Goal: Contribute content: Contribute content

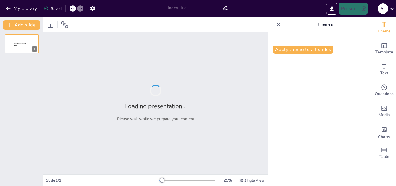
type input "taller 8"
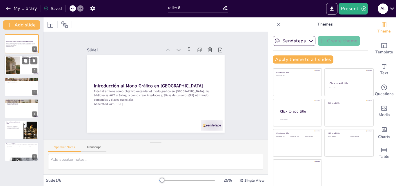
click at [26, 69] on div at bounding box center [21, 66] width 35 height 20
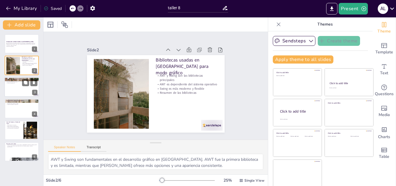
click at [17, 89] on div at bounding box center [21, 87] width 35 height 20
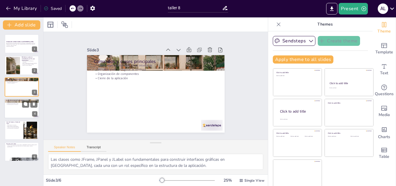
click at [10, 110] on div at bounding box center [21, 109] width 35 height 20
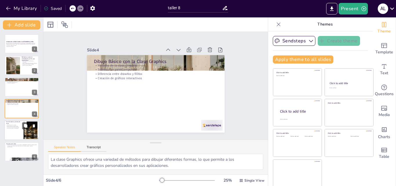
click at [15, 124] on div "Personalización de colores Estilos de línea con BasicStroke Creación de colores…" at bounding box center [14, 126] width 16 height 5
type textarea "La personalización de colores es esencial para crear interfaces gráficas atract…"
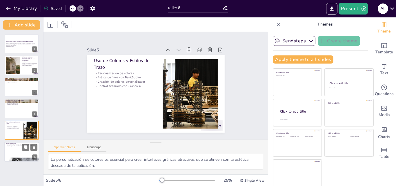
click at [19, 146] on p "En este taller, exploramos el modo gráfico en Java, las bibliotecas AWT y Swing…" at bounding box center [21, 145] width 31 height 3
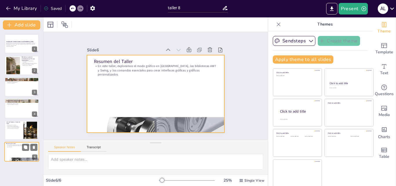
click at [22, 155] on div at bounding box center [21, 152] width 35 height 20
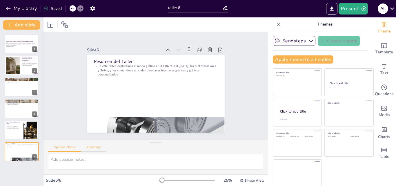
click at [99, 149] on button "Transcript" at bounding box center [94, 148] width 26 height 6
click at [75, 146] on button "Speaker Notes" at bounding box center [64, 148] width 33 height 6
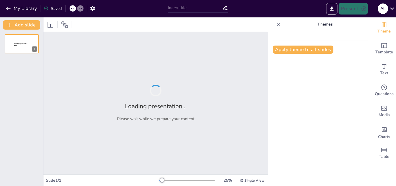
type input "taller 8"
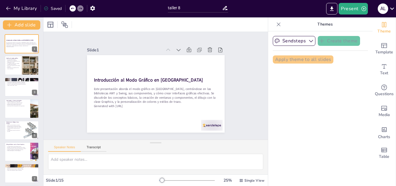
checkbox input "true"
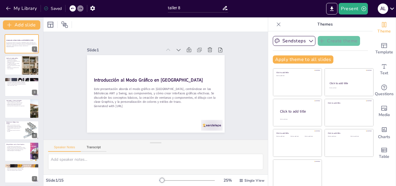
checkbox input "true"
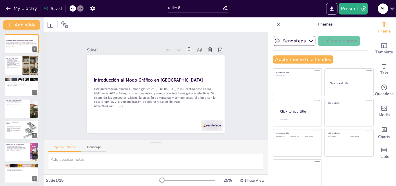
checkbox input "true"
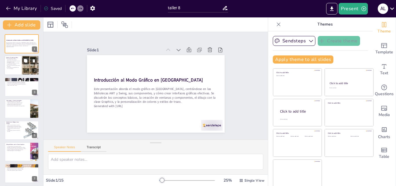
checkbox input "true"
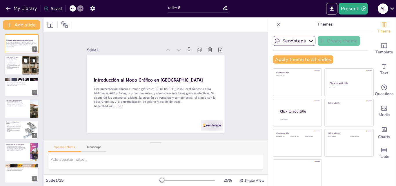
click at [24, 66] on div at bounding box center [30, 66] width 17 height 22
type textarea "La interacción es fundamental en el desarrollo de software moderno. Al permitir…"
checkbox input "true"
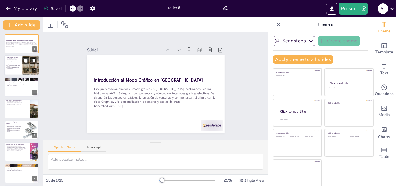
checkbox input "true"
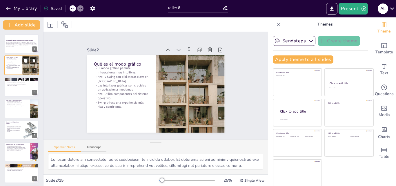
checkbox input "true"
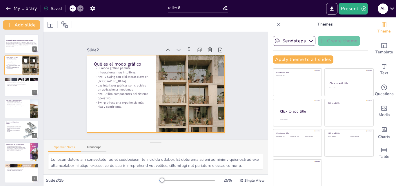
checkbox input "true"
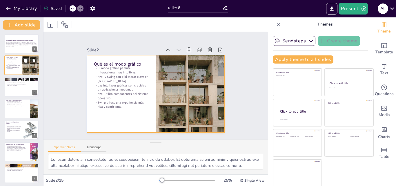
checkbox input "true"
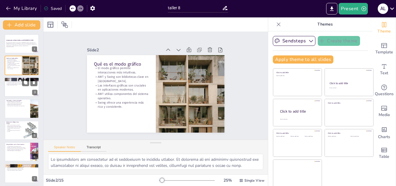
checkbox input "true"
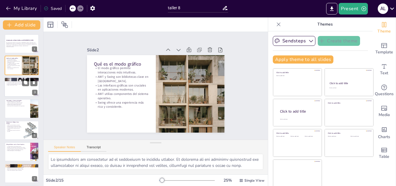
click at [24, 90] on div at bounding box center [21, 87] width 35 height 20
type textarea "AWT fue la primera biblioteca gráfica en Java y, aunque es básica, sentó las ba…"
checkbox input "true"
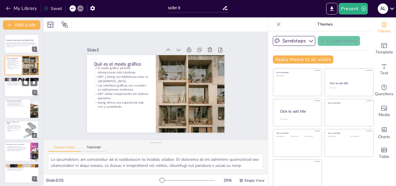
checkbox input "true"
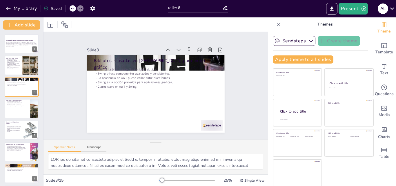
checkbox input "true"
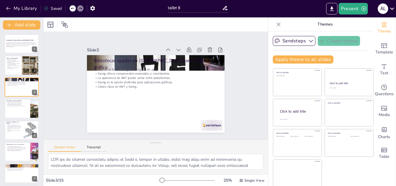
checkbox input "true"
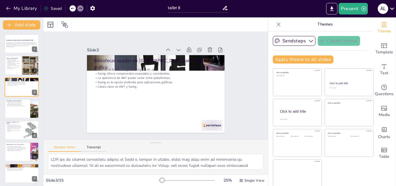
checkbox input "true"
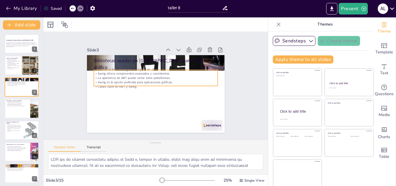
checkbox input "true"
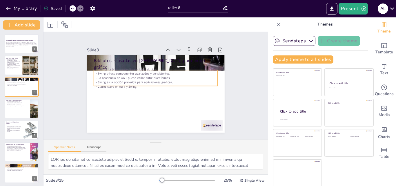
checkbox input "true"
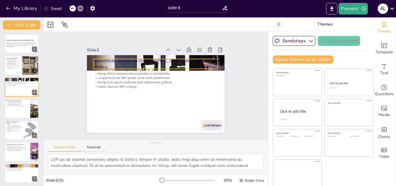
checkbox input "true"
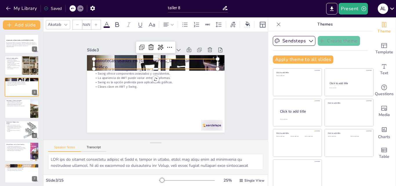
type input "48"
click at [187, 64] on p "Bibliotecas usadas en [GEOGRAPHIC_DATA] para modo gráfico" at bounding box center [169, 103] width 108 height 83
checkbox input "true"
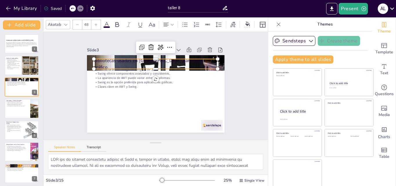
checkbox input "true"
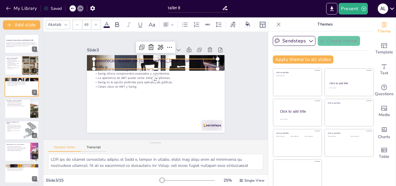
checkbox input "true"
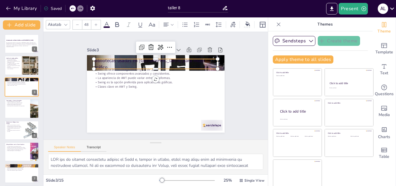
checkbox input "true"
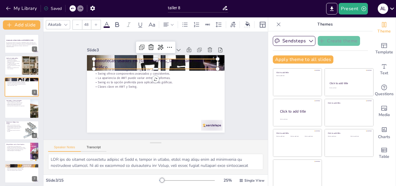
checkbox input "true"
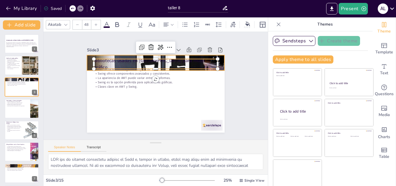
checkbox input "true"
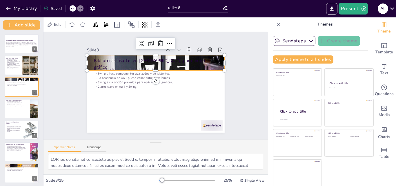
click at [216, 65] on div at bounding box center [174, 99] width 192 height 192
checkbox input "true"
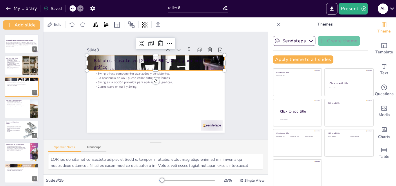
checkbox input "true"
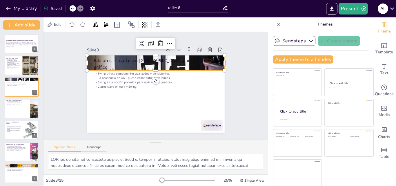
checkbox input "true"
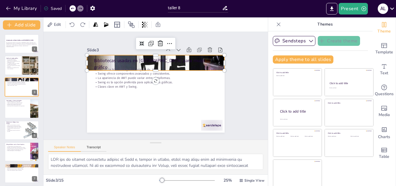
checkbox input "true"
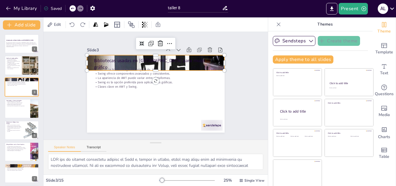
checkbox input "true"
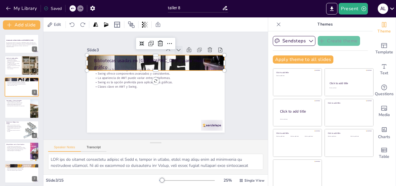
checkbox input "true"
click at [191, 63] on icon at bounding box center [196, 68] width 10 height 10
checkbox input "true"
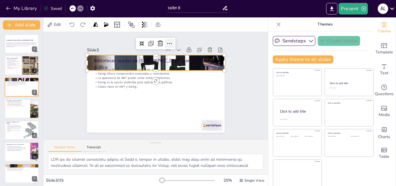
checkbox input "true"
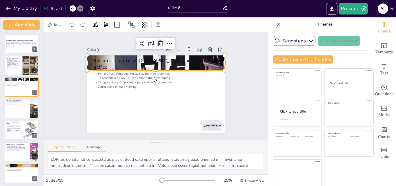
checkbox input "true"
click at [150, 44] on icon at bounding box center [147, 43] width 7 height 7
checkbox input "true"
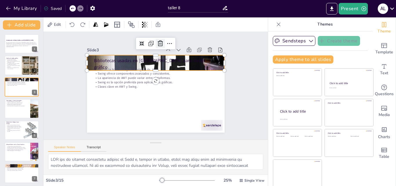
checkbox input "true"
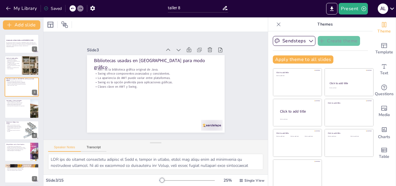
checkbox input "true"
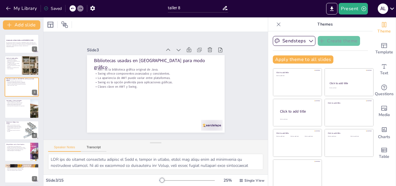
checkbox input "true"
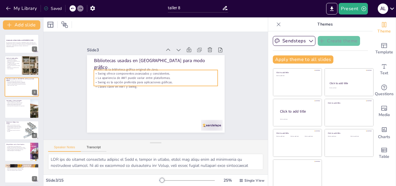
checkbox input "true"
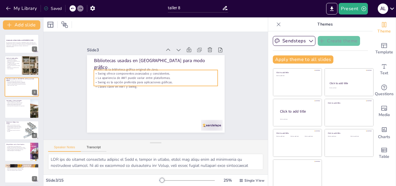
checkbox input "true"
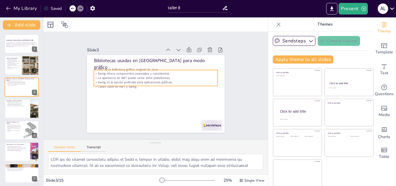
checkbox input "true"
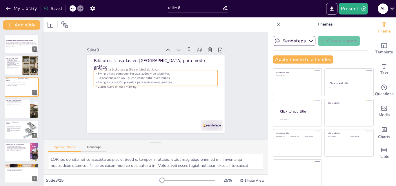
checkbox input "true"
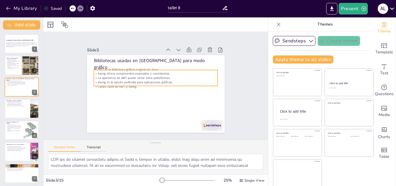
checkbox input "true"
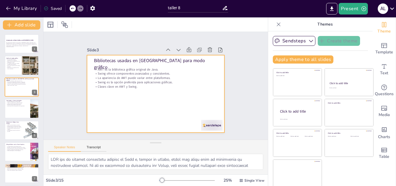
checkbox input "true"
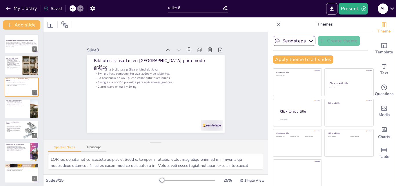
checkbox input "true"
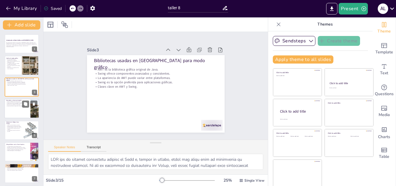
checkbox input "true"
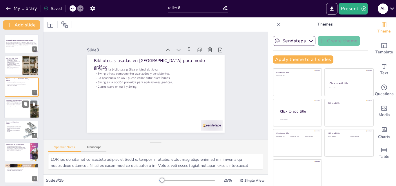
checkbox input "true"
click at [19, 109] on div at bounding box center [21, 109] width 35 height 20
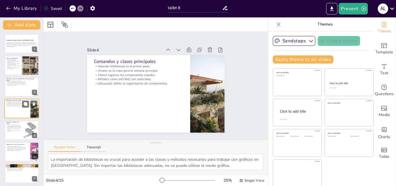
scroll to position [1, 0]
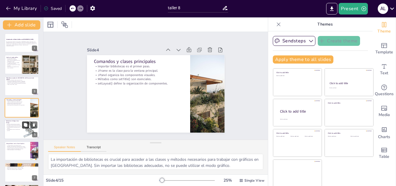
click at [29, 124] on button at bounding box center [25, 124] width 7 height 7
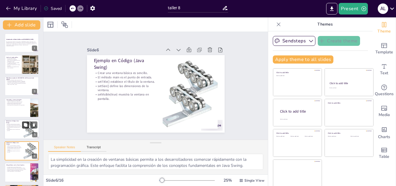
scroll to position [44, 0]
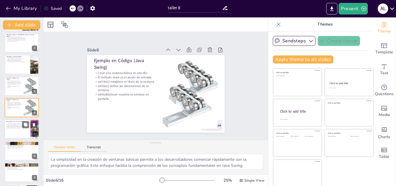
click at [24, 131] on div at bounding box center [21, 130] width 35 height 20
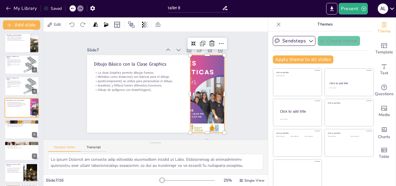
click at [193, 97] on div at bounding box center [189, 126] width 108 height 108
click at [206, 129] on icon at bounding box center [209, 132] width 7 height 6
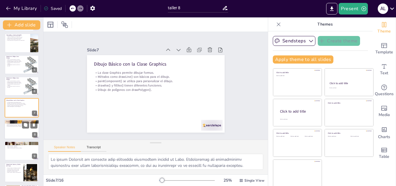
click at [21, 135] on div at bounding box center [21, 130] width 35 height 20
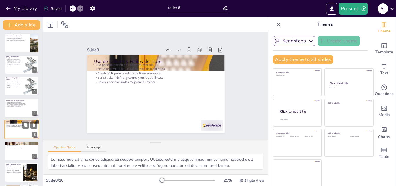
scroll to position [87, 0]
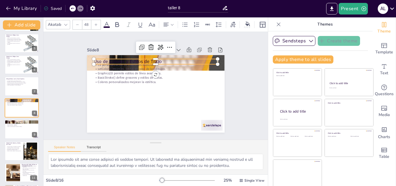
click at [194, 58] on p "Uso de Colores y Estilos de Trazo" at bounding box center [168, 65] width 111 height 68
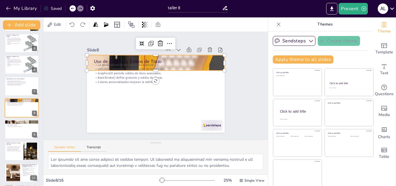
click at [215, 65] on div at bounding box center [169, 67] width 189 height 187
click at [185, 106] on icon at bounding box center [190, 111] width 10 height 10
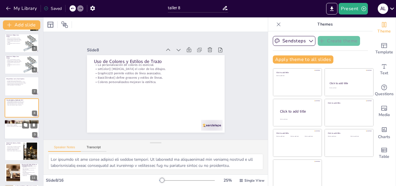
click at [18, 130] on div at bounding box center [21, 130] width 35 height 20
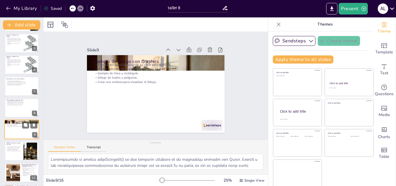
scroll to position [109, 0]
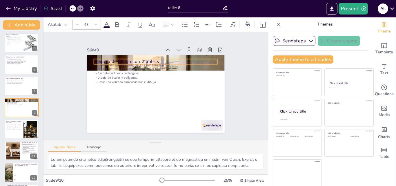
click at [199, 57] on p "Ejemplo de Dibujo con Graphics" at bounding box center [175, 100] width 78 height 104
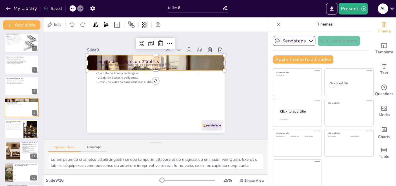
click at [214, 65] on div at bounding box center [174, 72] width 155 height 165
click at [179, 113] on icon at bounding box center [184, 118] width 10 height 10
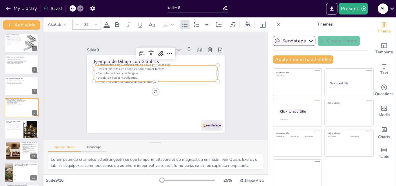
click at [138, 78] on p "Crear una ventana para visualizar el dibujo." at bounding box center [159, 86] width 42 height 119
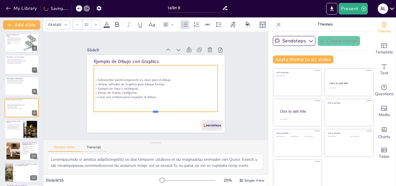
drag, startPoint x: 149, startPoint y: 80, endPoint x: 149, endPoint y: 110, distance: 30.5
click at [149, 110] on div at bounding box center [128, 94] width 43 height 119
click at [136, 102] on icon at bounding box center [131, 107] width 10 height 10
click at [126, 104] on div "Sobrescribir paintComponent() es clave para el dibujo. Utilizar métodos de Grap…" at bounding box center [153, 87] width 117 height 123
click at [19, 132] on div at bounding box center [21, 130] width 35 height 20
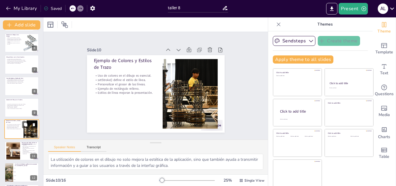
scroll to position [130, 0]
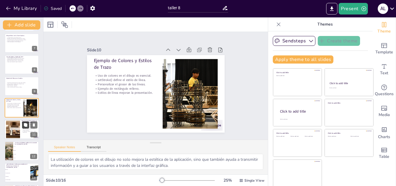
click at [23, 128] on button at bounding box center [25, 124] width 7 height 7
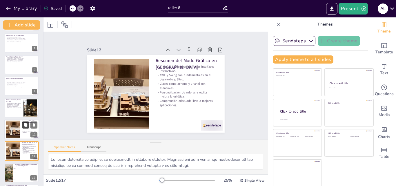
scroll to position [173, 0]
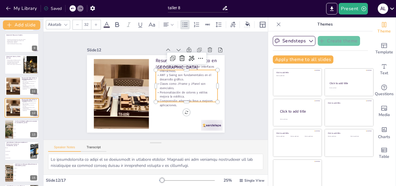
click at [173, 85] on p "Clases como JFrame y JPanel son esenciales." at bounding box center [161, 116] width 21 height 62
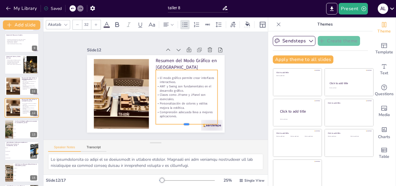
drag, startPoint x: 181, startPoint y: 100, endPoint x: 182, endPoint y: 122, distance: 22.4
click at [193, 95] on div at bounding box center [201, 63] width 17 height 61
click at [19, 132] on li "JavaFX" at bounding box center [26, 133] width 26 height 4
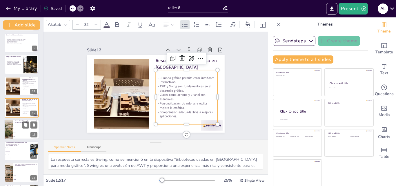
scroll to position [195, 0]
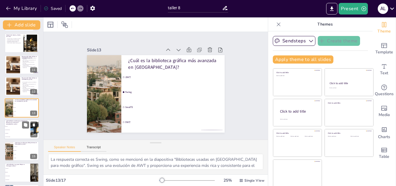
click at [22, 136] on li "setWindowName()" at bounding box center [17, 136] width 26 height 3
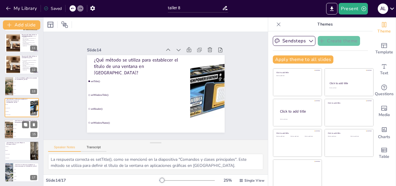
click at [22, 130] on li "Graphics" at bounding box center [26, 129] width 26 height 4
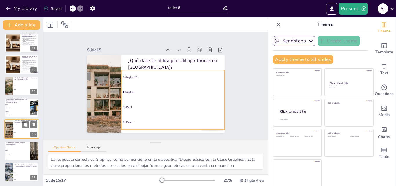
scroll to position [217, 0]
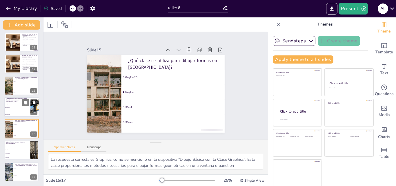
click at [21, 113] on li "setWindowName()" at bounding box center [17, 114] width 26 height 3
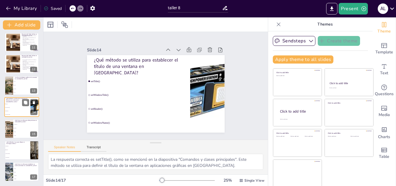
scroll to position [217, 0]
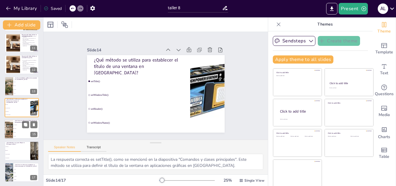
click at [21, 124] on li "Graphics2D" at bounding box center [26, 125] width 26 height 4
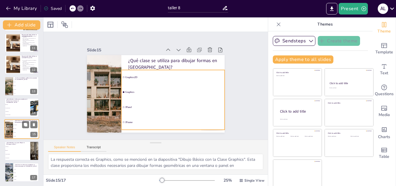
scroll to position [217, 0]
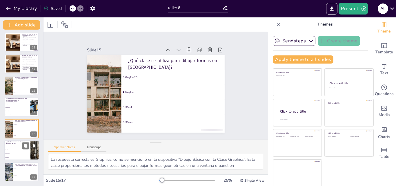
click at [14, 150] on li "fillRect()" at bounding box center [17, 150] width 26 height 4
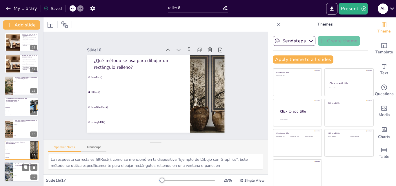
click at [18, 174] on li "Container" at bounding box center [26, 175] width 26 height 3
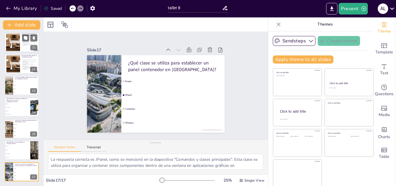
click at [19, 46] on div at bounding box center [13, 42] width 26 height 18
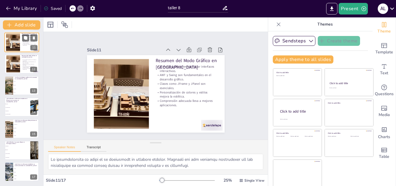
scroll to position [152, 0]
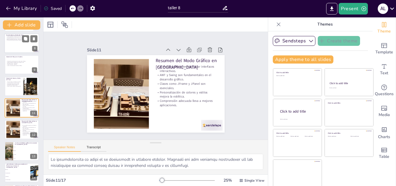
click at [7, 45] on div at bounding box center [21, 43] width 35 height 20
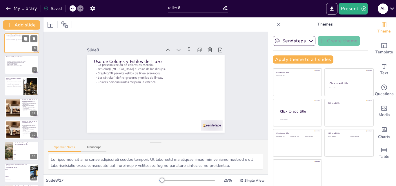
scroll to position [87, 0]
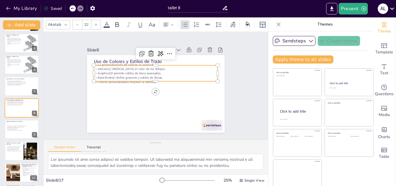
click at [132, 68] on p "setColor() cambia el color de los dibujos." at bounding box center [169, 76] width 76 height 103
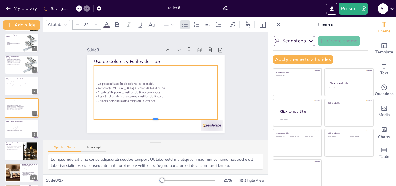
drag, startPoint x: 150, startPoint y: 80, endPoint x: 150, endPoint y: 118, distance: 38.0
click at [150, 118] on div at bounding box center [123, 100] width 55 height 115
click at [184, 102] on div "La personalización de colores es esencial. setColor() cambia el color de los di…" at bounding box center [154, 79] width 133 height 79
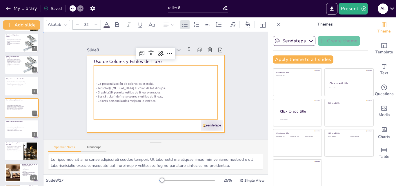
click at [177, 122] on div at bounding box center [152, 93] width 158 height 136
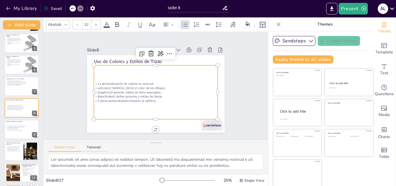
click at [149, 105] on div "La personalización de colores es esencial. setColor() cambia el color de los di…" at bounding box center [150, 82] width 100 height 135
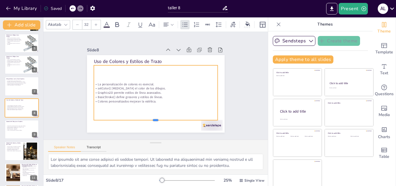
drag, startPoint x: 149, startPoint y: 117, endPoint x: 153, endPoint y: 118, distance: 4.2
click at [153, 109] on div at bounding box center [128, 61] width 86 height 95
click at [169, 100] on p "Colores personalizados mejoran la estética." at bounding box center [170, 80] width 42 height 119
click at [15, 46] on div at bounding box center [21, 43] width 35 height 20
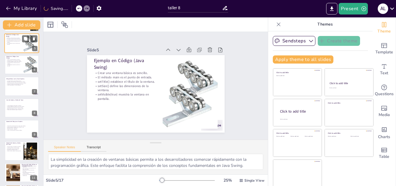
scroll to position [22, 0]
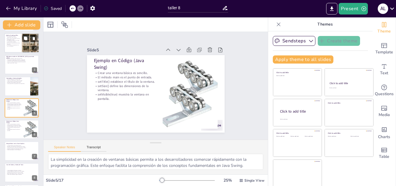
click at [19, 43] on p "AWT utiliza componentes del sistema operativo." at bounding box center [13, 44] width 14 height 2
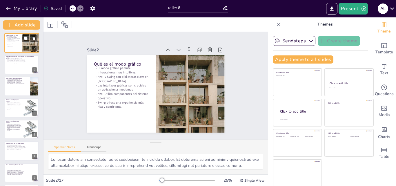
scroll to position [0, 0]
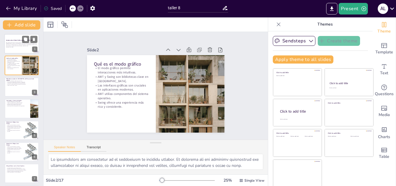
click at [17, 40] on strong "Introducción al Modo Gráfico en [GEOGRAPHIC_DATA]" at bounding box center [20, 39] width 28 height 1
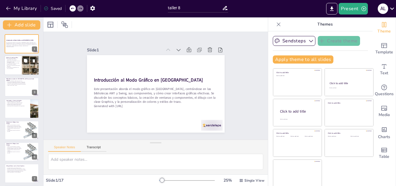
click at [18, 64] on p "Las interfaces gráficas son cruciales en aplicaciones modernas." at bounding box center [13, 64] width 14 height 2
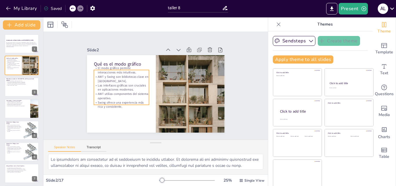
click at [108, 69] on p "El modo gráfico permite interacciones más intuitivas." at bounding box center [134, 55] width 52 height 35
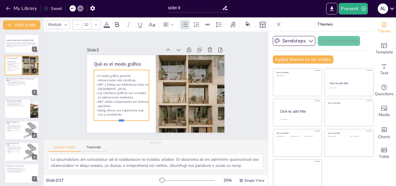
drag, startPoint x: 115, startPoint y: 103, endPoint x: 117, endPoint y: 119, distance: 15.8
click at [135, 55] on div at bounding box center [157, 35] width 44 height 40
click at [22, 87] on div at bounding box center [21, 87] width 35 height 20
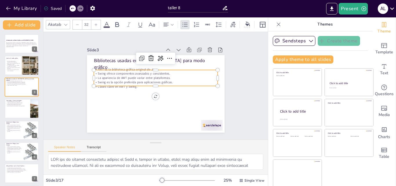
click at [110, 76] on p "La apariencia de AWT puede variar entre plataformas." at bounding box center [159, 79] width 109 height 66
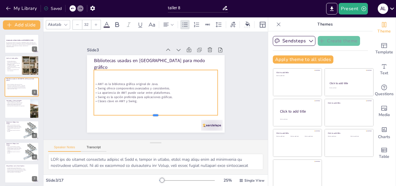
drag, startPoint x: 150, startPoint y: 84, endPoint x: 150, endPoint y: 114, distance: 29.3
click at [150, 114] on div at bounding box center [140, 113] width 110 height 66
click at [12, 110] on div at bounding box center [21, 109] width 35 height 20
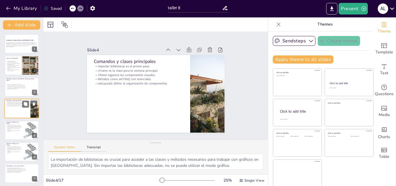
scroll to position [1, 0]
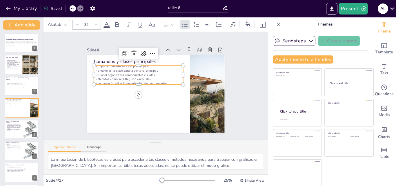
click at [141, 77] on p "Métodos como setTitle() son esenciales." at bounding box center [157, 67] width 32 height 86
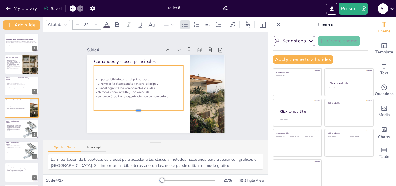
drag, startPoint x: 134, startPoint y: 82, endPoint x: 135, endPoint y: 108, distance: 26.1
click at [135, 108] on div at bounding box center [127, 100] width 80 height 49
click at [17, 125] on p "El método main es el punto de entrada." at bounding box center [14, 124] width 16 height 1
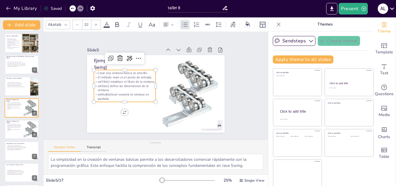
click at [109, 87] on p "setSize() define las dimensiones de la ventana." at bounding box center [124, 84] width 63 height 15
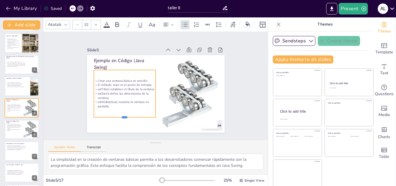
drag, startPoint x: 119, startPoint y: 102, endPoint x: 120, endPoint y: 117, distance: 15.4
click at [121, 79] on div at bounding box center [129, 48] width 17 height 61
click at [22, 134] on div at bounding box center [21, 130] width 35 height 20
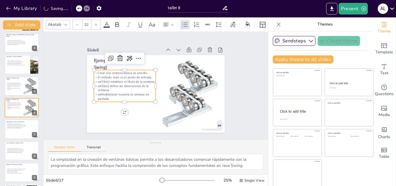
click at [112, 85] on p "setSize() define las dimensiones de la ventana." at bounding box center [128, 72] width 58 height 38
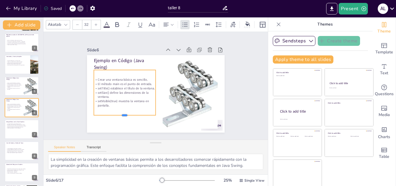
drag, startPoint x: 121, startPoint y: 102, endPoint x: 120, endPoint y: 115, distance: 13.1
click at [184, 115] on div at bounding box center [192, 109] width 17 height 61
click at [21, 133] on div at bounding box center [21, 130] width 35 height 20
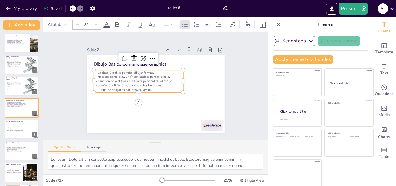
click at [143, 83] on p "drawXxx() y fillXxx() tienen diferentes funciones." at bounding box center [163, 70] width 40 height 84
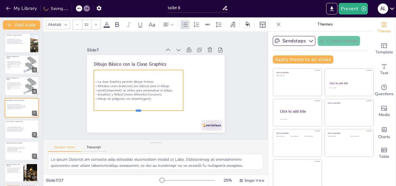
drag, startPoint x: 131, startPoint y: 91, endPoint x: 133, endPoint y: 109, distance: 18.3
click at [141, 88] on div at bounding box center [183, 68] width 84 height 41
click at [16, 135] on div "La personalización de colores es esencial. setColor() cambia el color de los di…" at bounding box center [21, 129] width 31 height 14
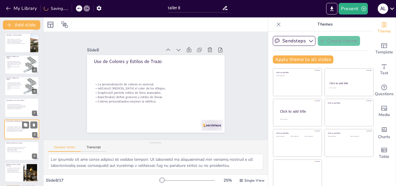
scroll to position [87, 0]
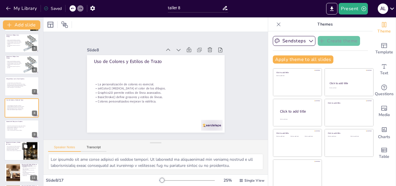
click at [13, 151] on p "Estilos de línea mejoran la presentación." at bounding box center [14, 150] width 16 height 1
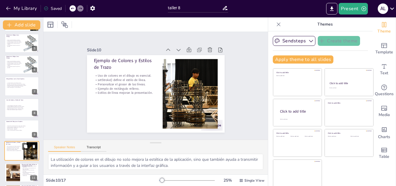
scroll to position [130, 0]
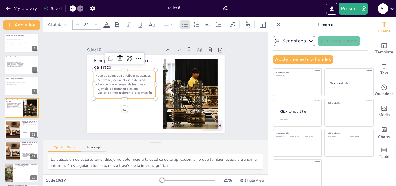
click at [154, 85] on p "Ejemplo de rectángulo relleno." at bounding box center [183, 70] width 58 height 29
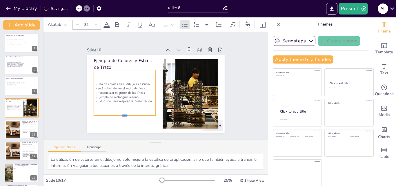
drag, startPoint x: 120, startPoint y: 97, endPoint x: 117, endPoint y: 114, distance: 17.0
click at [117, 96] on div at bounding box center [115, 66] width 23 height 60
click at [24, 132] on p "Comprensión adecuada lleva a mejores aplicaciones." at bounding box center [30, 132] width 16 height 2
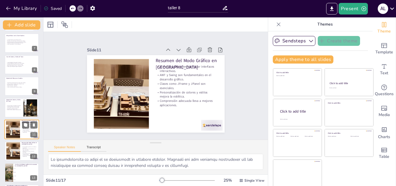
scroll to position [152, 0]
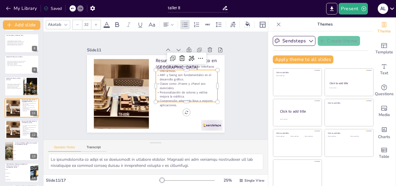
click at [183, 81] on p "AWT y Swing son fundamentales en el desarrollo gráfico." at bounding box center [176, 111] width 33 height 60
click at [181, 99] on p "Comprensión adecuada lleva a mejores aplicaciones." at bounding box center [191, 88] width 60 height 33
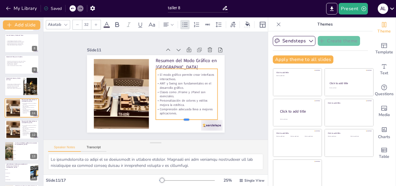
drag, startPoint x: 181, startPoint y: 99, endPoint x: 182, endPoint y: 119, distance: 19.5
click at [143, 119] on div at bounding box center [130, 126] width 23 height 60
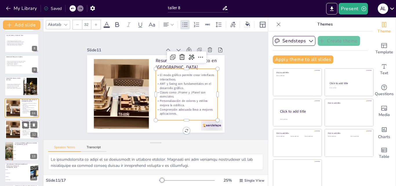
click at [26, 134] on p "Comprensión adecuada lleva a mejores aplicaciones." at bounding box center [30, 134] width 16 height 2
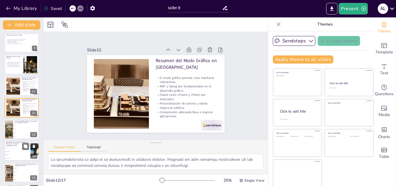
click at [19, 156] on li "setWindowName()" at bounding box center [17, 157] width 26 height 3
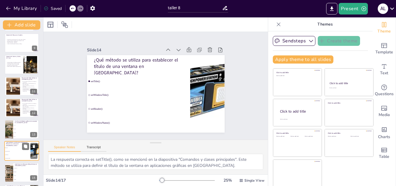
scroll to position [217, 0]
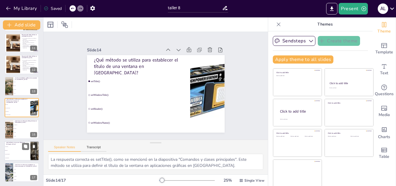
click at [20, 155] on li "drawFilledRect()" at bounding box center [17, 154] width 26 height 4
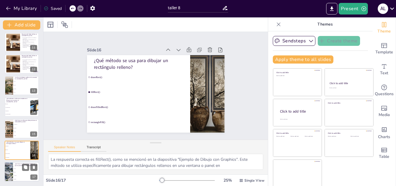
click at [20, 168] on li "Frame" at bounding box center [26, 168] width 26 height 3
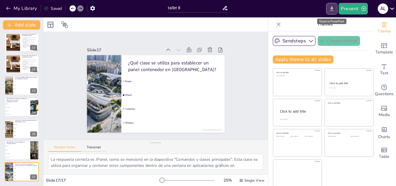
click at [335, 8] on icon "Export to PowerPoint" at bounding box center [332, 9] width 6 height 6
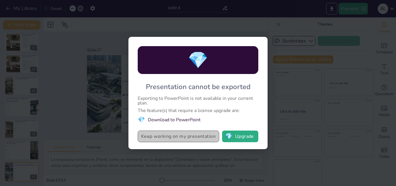
click at [202, 137] on button "Keep working on my presentation" at bounding box center [179, 137] width 82 height 12
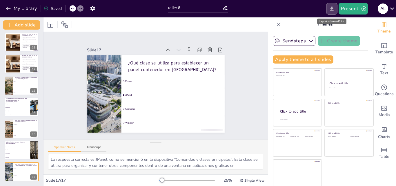
click at [332, 11] on icon "Export to PowerPoint" at bounding box center [331, 8] width 3 height 4
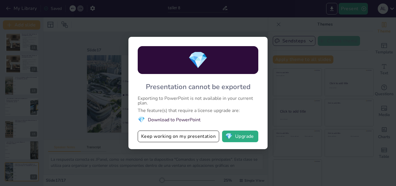
click at [345, 21] on div "💎 Presentation cannot be exported Exporting to PowerPoint is not available in y…" at bounding box center [198, 93] width 396 height 186
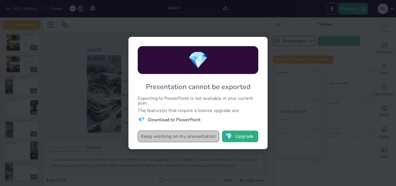
click at [177, 137] on button "Keep working on my presentation" at bounding box center [179, 137] width 82 height 12
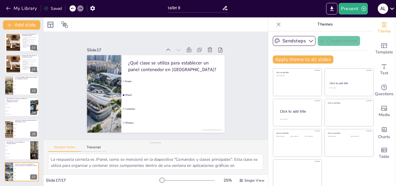
click at [391, 6] on icon at bounding box center [392, 9] width 8 height 8
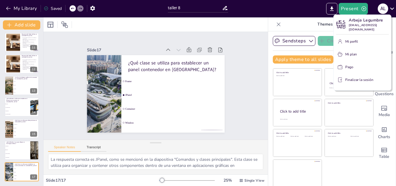
click at [250, 74] on div at bounding box center [198, 93] width 396 height 186
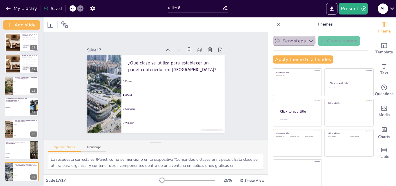
click at [308, 41] on icon "button" at bounding box center [311, 41] width 6 height 6
click at [308, 43] on icon "button" at bounding box center [311, 41] width 6 height 6
click at [332, 5] on button "Export to PowerPoint" at bounding box center [331, 9] width 11 height 12
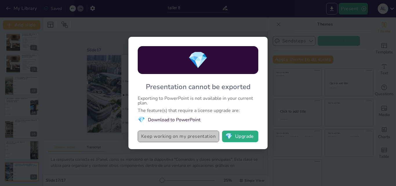
click at [189, 135] on button "Keep working on my presentation" at bounding box center [179, 137] width 82 height 12
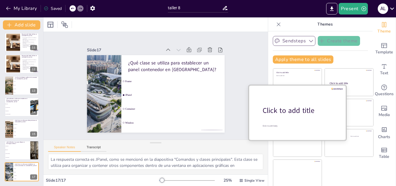
click at [315, 100] on div at bounding box center [297, 112] width 97 height 55
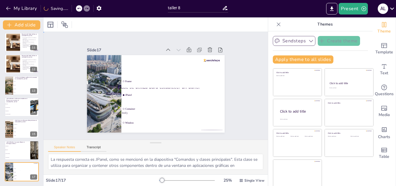
click at [242, 47] on div "Slide 1 Introducción al Modo Gráfico en Java Este presentación aborda el modo g…" at bounding box center [156, 85] width 172 height 247
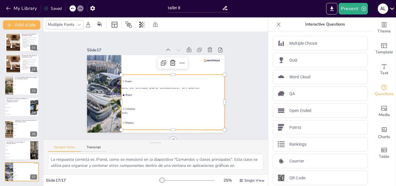
click at [124, 119] on span "Window" at bounding box center [117, 100] width 13 height 98
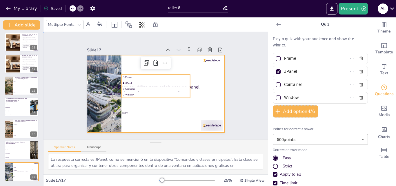
click at [212, 99] on div at bounding box center [156, 77] width 145 height 91
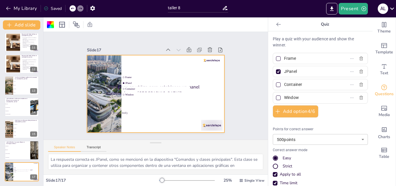
click at [275, 74] on div at bounding box center [278, 71] width 7 height 7
click at [284, 74] on input "JPanel" at bounding box center [311, 71] width 54 height 8
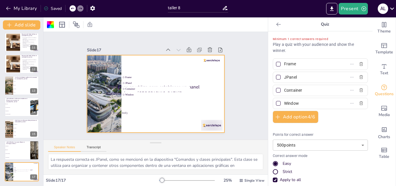
click at [276, 76] on div at bounding box center [278, 77] width 5 height 5
click at [284, 76] on input "JPanel" at bounding box center [311, 77] width 54 height 8
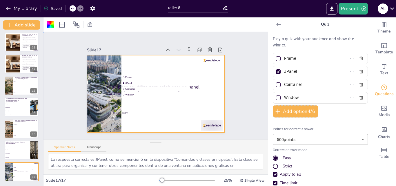
click at [241, 108] on div "Slide 1 Introducción al Modo Gráfico en Java Este presentación aborda el modo g…" at bounding box center [155, 85] width 249 height 189
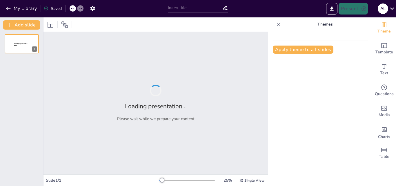
type input "taller 8"
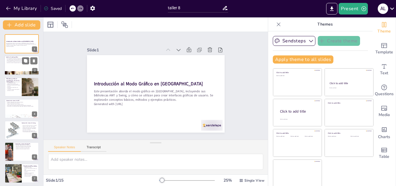
click at [25, 64] on div at bounding box center [21, 66] width 35 height 20
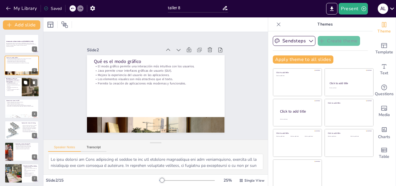
click at [22, 84] on button at bounding box center [25, 82] width 7 height 7
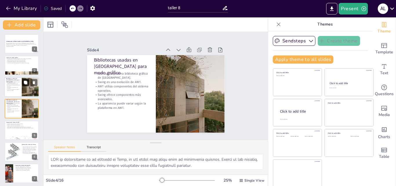
scroll to position [1, 0]
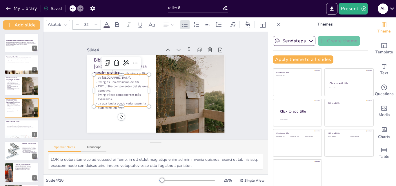
click at [164, 76] on p "AWT fue la primera biblioteca gráfica de [GEOGRAPHIC_DATA]." at bounding box center [181, 61] width 35 height 52
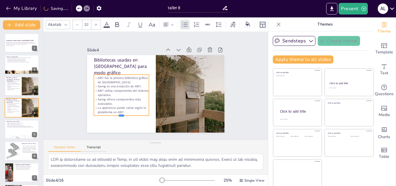
drag, startPoint x: 115, startPoint y: 105, endPoint x: 117, endPoint y: 114, distance: 9.1
click at [117, 107] on div at bounding box center [109, 86] width 44 height 40
click at [18, 124] on p "Button se utiliza para crear botones." at bounding box center [21, 123] width 31 height 1
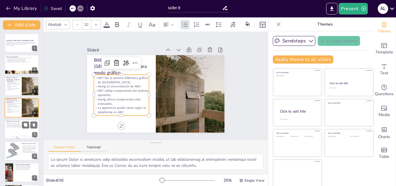
scroll to position [22, 0]
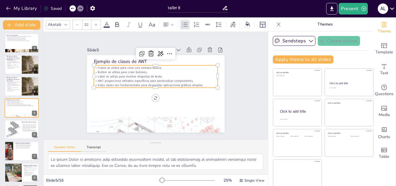
click at [146, 78] on p "AWT proporciona métodos específicos para personalizar componentes." at bounding box center [157, 81] width 122 height 30
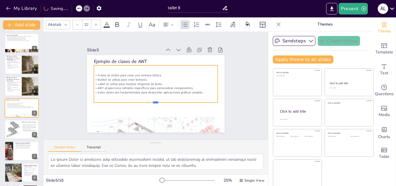
drag, startPoint x: 151, startPoint y: 86, endPoint x: 155, endPoint y: 101, distance: 15.3
click at [155, 101] on div at bounding box center [142, 100] width 95 height 86
click at [26, 125] on icon at bounding box center [25, 124] width 3 height 3
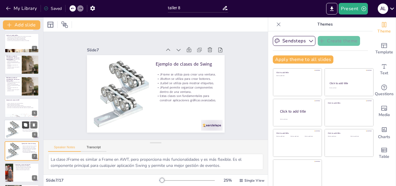
scroll to position [66, 0]
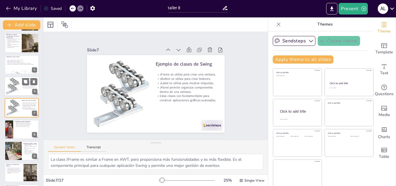
click at [16, 91] on div at bounding box center [13, 86] width 18 height 18
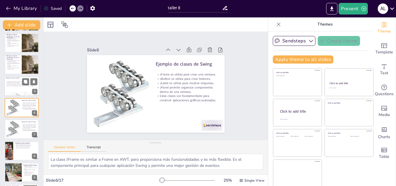
click at [19, 91] on div at bounding box center [21, 86] width 35 height 20
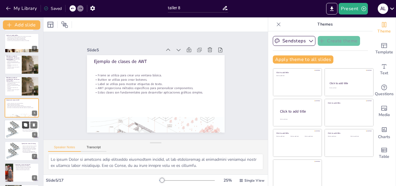
click at [24, 126] on icon at bounding box center [25, 125] width 4 height 4
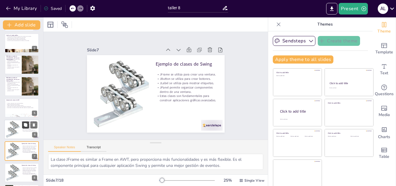
scroll to position [66, 0]
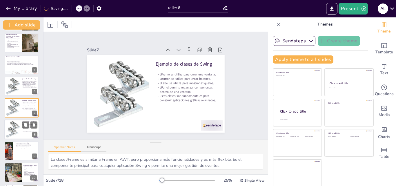
click at [8, 124] on div at bounding box center [13, 129] width 18 height 18
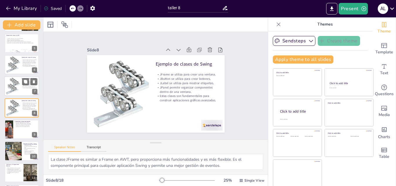
click at [14, 89] on div at bounding box center [13, 86] width 18 height 18
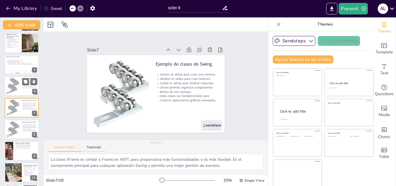
click at [13, 88] on div at bounding box center [13, 86] width 18 height 18
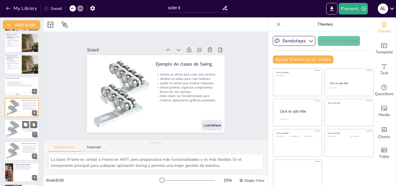
click at [17, 127] on div at bounding box center [13, 129] width 18 height 18
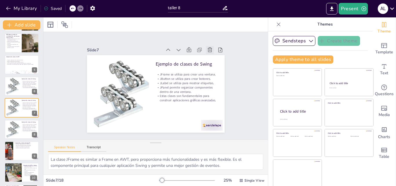
click at [216, 71] on icon at bounding box center [220, 75] width 8 height 8
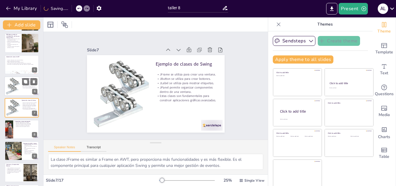
click at [16, 94] on div at bounding box center [13, 86] width 18 height 18
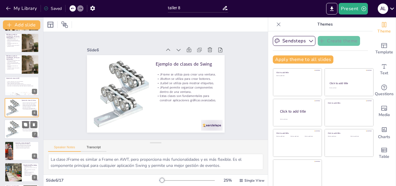
click at [20, 126] on div at bounding box center [13, 129] width 18 height 18
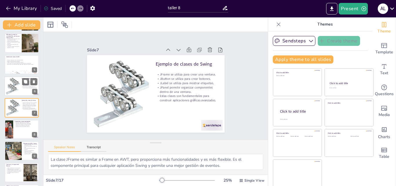
click at [10, 90] on div at bounding box center [13, 86] width 18 height 18
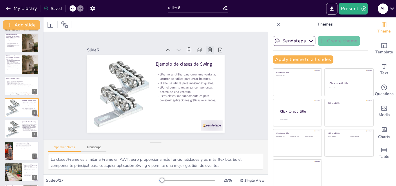
click at [213, 104] on icon at bounding box center [217, 108] width 8 height 8
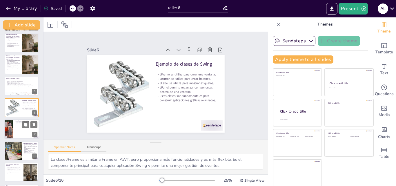
click at [19, 134] on div at bounding box center [21, 130] width 35 height 20
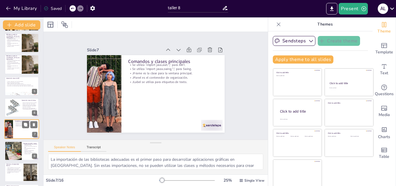
scroll to position [66, 0]
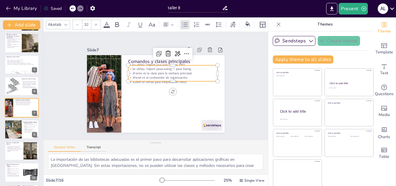
click at [165, 75] on p "JPanel es el contenedor de organización." at bounding box center [175, 87] width 80 height 48
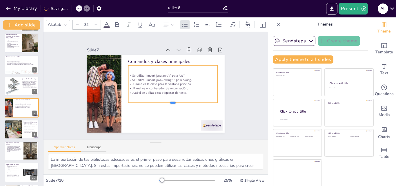
drag, startPoint x: 166, startPoint y: 79, endPoint x: 171, endPoint y: 101, distance: 22.2
click at [171, 101] on div at bounding box center [164, 110] width 84 height 41
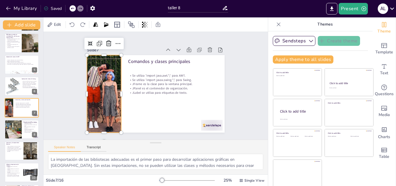
click at [89, 98] on div at bounding box center [106, 72] width 158 height 127
click at [115, 38] on icon at bounding box center [118, 34] width 6 height 7
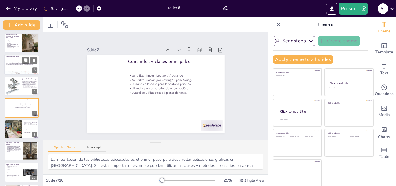
click at [21, 68] on div at bounding box center [21, 65] width 35 height 20
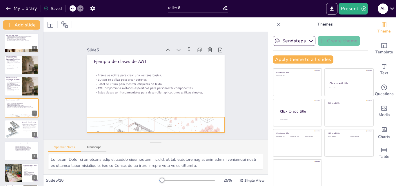
click at [116, 123] on div at bounding box center [144, 123] width 216 height 305
click at [142, 108] on div at bounding box center [144, 101] width 39 height 32
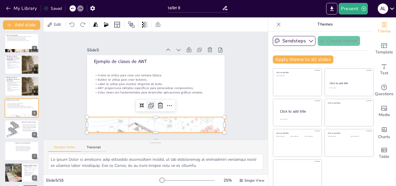
click at [143, 105] on icon at bounding box center [143, 101] width 9 height 9
click at [22, 149] on button at bounding box center [25, 146] width 7 height 7
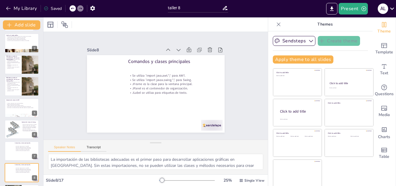
scroll to position [87, 0]
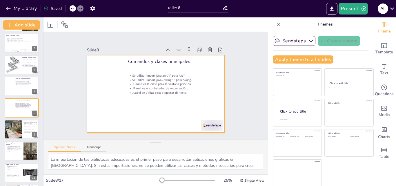
click at [99, 122] on div at bounding box center [154, 93] width 151 height 104
click at [13, 131] on div at bounding box center [12, 129] width 17 height 23
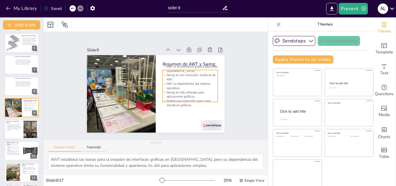
click at [169, 84] on p "AWT es dependiente del sistema operativo." at bounding box center [188, 96] width 55 height 25
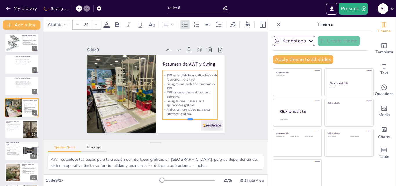
drag, startPoint x: 184, startPoint y: 100, endPoint x: 185, endPoint y: 117, distance: 17.4
click at [185, 119] on div at bounding box center [172, 132] width 52 height 27
click at [15, 132] on div at bounding box center [21, 130] width 35 height 20
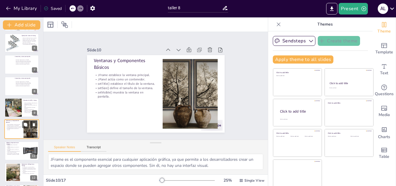
scroll to position [130, 0]
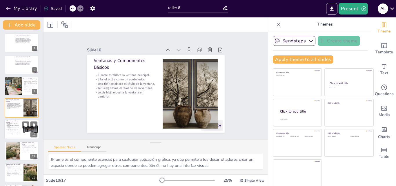
click at [17, 133] on p "Estos métodos son esenciales para personalizar y gestionar la ventana." at bounding box center [13, 132] width 14 height 2
type textarea "El título es una parte fundamental de la interfaz de usuario, ya que proporcion…"
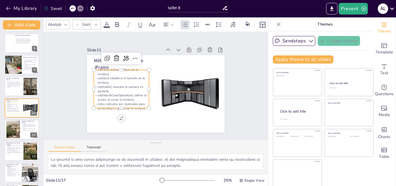
type input "32"
click at [108, 93] on p "setDefaultCloseOperation() define la acción al cerrar la ventana." at bounding box center [119, 86] width 55 height 25
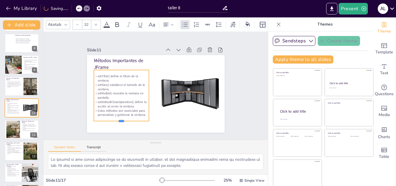
drag, startPoint x: 114, startPoint y: 107, endPoint x: 115, endPoint y: 120, distance: 13.1
click at [115, 120] on div at bounding box center [114, 115] width 55 height 16
click at [9, 135] on div at bounding box center [13, 130] width 14 height 18
type textarea "Este ejemplo es fundamental para cualquier desarrollador que esté comenzando co…"
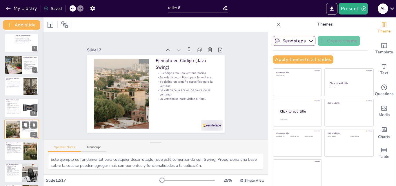
scroll to position [173, 0]
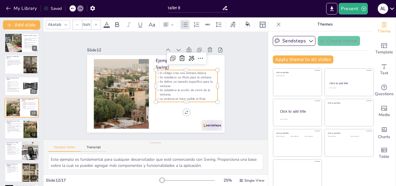
type input "32"
click at [177, 90] on p "Se establece la acción de cierre de la ventana." at bounding box center [181, 104] width 60 height 33
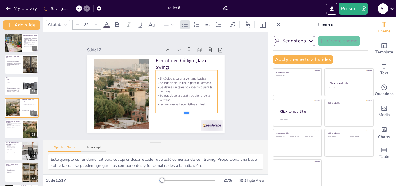
drag, startPoint x: 180, startPoint y: 100, endPoint x: 182, endPoint y: 111, distance: 10.8
click at [182, 112] on div at bounding box center [168, 126] width 56 height 35
click at [21, 127] on p "Los métodos drawXxx() y fillXxx() permiten personalizar el dibujo." at bounding box center [14, 127] width 16 height 2
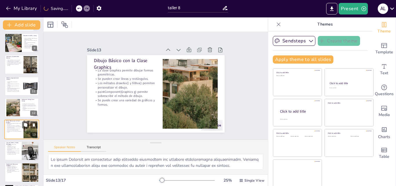
scroll to position [195, 0]
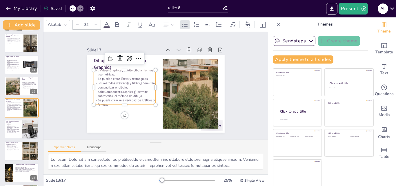
click at [123, 73] on p "La clase Graphics permite dibujar formas geométricas." at bounding box center [136, 58] width 58 height 38
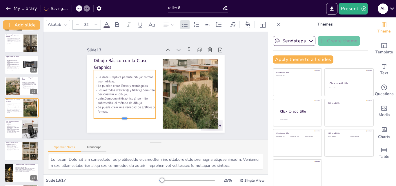
drag, startPoint x: 118, startPoint y: 104, endPoint x: 118, endPoint y: 117, distance: 13.6
click at [118, 117] on div at bounding box center [113, 105] width 59 height 29
click at [15, 134] on div at bounding box center [21, 130] width 35 height 20
type textarea "Los colores predefinidos son útiles para una implementación rápida y sencilla. …"
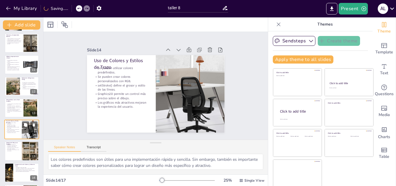
scroll to position [217, 0]
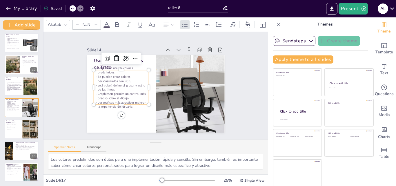
type input "32"
click at [103, 91] on p "Graphics2D permite un control más preciso sobre el dibujo." at bounding box center [119, 84] width 55 height 25
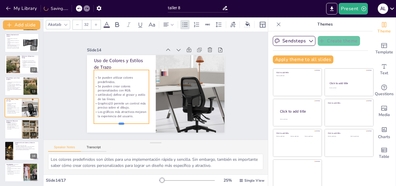
drag, startPoint x: 116, startPoint y: 103, endPoint x: 117, endPoint y: 122, distance: 18.9
click at [117, 116] on div at bounding box center [104, 98] width 47 height 36
click at [15, 128] on p "Se combinan varias formas en una sola interfaz." at bounding box center [13, 129] width 14 height 2
type textarea "La línea roja es un ejemplo de cómo se pueden utilizar los métodos de la clase …"
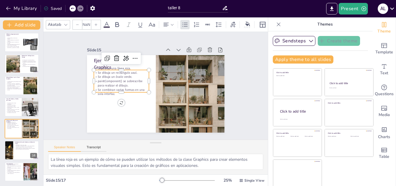
type input "32"
click at [113, 84] on p "paintComponent() se sobrescribe para realizar el dibujo." at bounding box center [125, 69] width 54 height 30
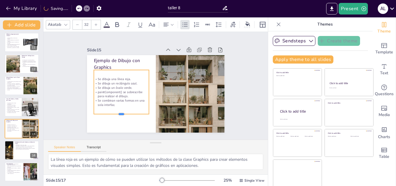
drag, startPoint x: 115, startPoint y: 91, endPoint x: 117, endPoint y: 113, distance: 21.8
click at [117, 113] on div at bounding box center [114, 103] width 54 height 21
click at [19, 146] on p "Graphics2D permite definir el grosor de la línea." at bounding box center [26, 146] width 23 height 1
type textarea "La línea roja gruesa es un ejemplo de cómo se puede personalizar el grosor de l…"
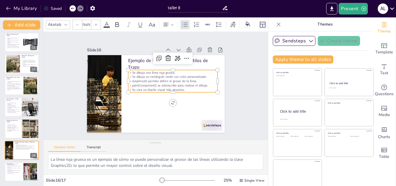
type input "32"
click at [149, 82] on p "paintComponent() se sobrescribe para realizar el dibujo." at bounding box center [172, 91] width 86 height 32
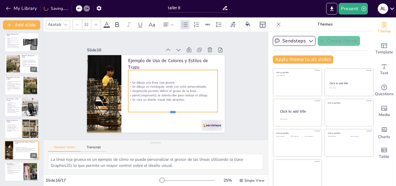
drag, startPoint x: 167, startPoint y: 91, endPoint x: 168, endPoint y: 111, distance: 19.7
click at [168, 111] on div at bounding box center [163, 118] width 86 height 32
click at [23, 168] on button at bounding box center [25, 167] width 7 height 7
type textarea "La modernización de las aplicaciones es clave en el desarrollo de software. Uti…"
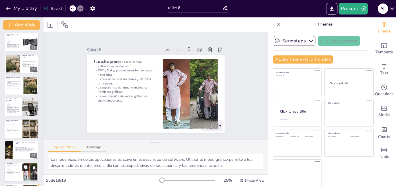
scroll to position [239, 0]
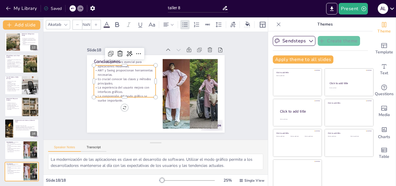
type input "32"
click at [112, 92] on p "La comprensión del modo gráfico se vuelve importante." at bounding box center [123, 81] width 58 height 38
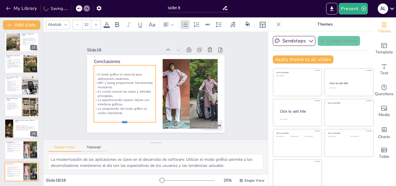
drag, startPoint x: 119, startPoint y: 96, endPoint x: 121, endPoint y: 121, distance: 25.0
click at [167, 70] on div at bounding box center [197, 58] width 60 height 23
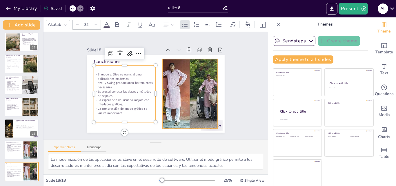
click at [171, 107] on div at bounding box center [155, 120] width 88 height 105
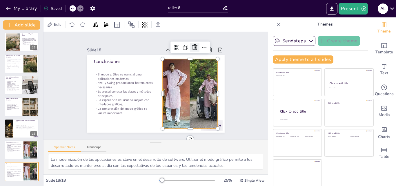
click at [202, 62] on icon at bounding box center [206, 66] width 9 height 9
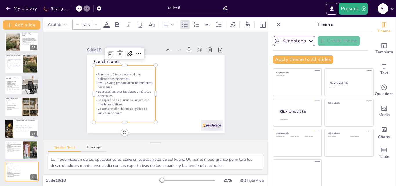
type input "32"
click at [131, 100] on p "La experiencia del usuario mejora con interfaces gráficas." at bounding box center [120, 80] width 55 height 43
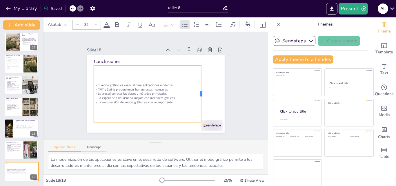
drag, startPoint x: 150, startPoint y: 91, endPoint x: 195, endPoint y: 94, distance: 45.0
click at [195, 94] on div at bounding box center [199, 107] width 22 height 55
click at [18, 133] on div "Se dibuja una línea roja gruesa. Se dibuja un rectángulo verde con color person…" at bounding box center [26, 127] width 23 height 11
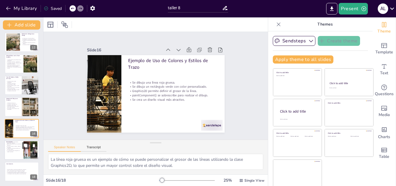
click at [26, 150] on div at bounding box center [30, 150] width 23 height 18
type textarea "La modernización de las aplicaciones es clave en el desarrollo de software. Uti…"
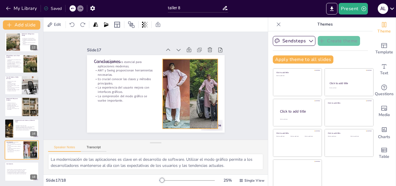
click at [167, 101] on div at bounding box center [183, 107] width 113 height 102
click at [200, 57] on icon at bounding box center [204, 61] width 9 height 9
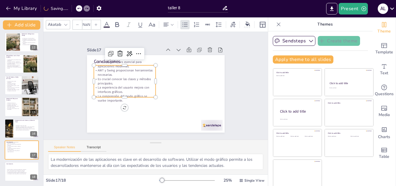
type input "32"
click at [152, 86] on p "La experiencia del usuario mejora con interfaces gráficas." at bounding box center [182, 69] width 60 height 33
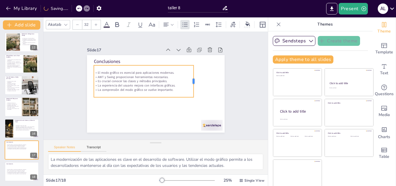
drag, startPoint x: 150, startPoint y: 80, endPoint x: 189, endPoint y: 81, distance: 38.6
click at [189, 100] on div at bounding box center [186, 112] width 27 height 25
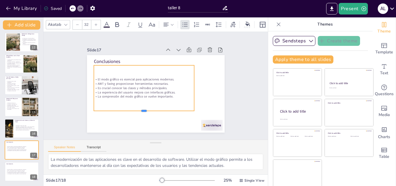
drag, startPoint x: 137, startPoint y: 96, endPoint x: 136, endPoint y: 110, distance: 14.0
click at [137, 110] on div at bounding box center [130, 101] width 84 height 63
click at [22, 167] on button at bounding box center [25, 167] width 7 height 7
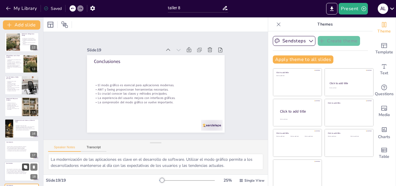
scroll to position [260, 0]
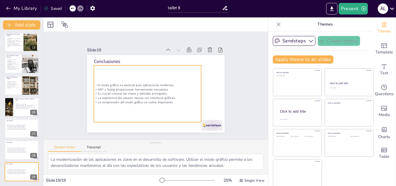
click at [121, 92] on p "Es crucial conocer las clases y métodos principales." at bounding box center [154, 74] width 67 height 89
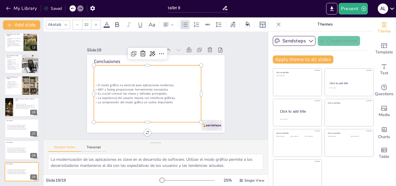
click at [392, 11] on icon at bounding box center [392, 9] width 8 height 8
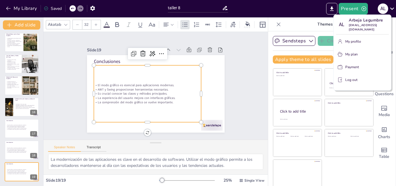
drag, startPoint x: 41, startPoint y: 144, endPoint x: 41, endPoint y: 124, distance: 20.0
click at [44, 106] on div at bounding box center [198, 93] width 396 height 186
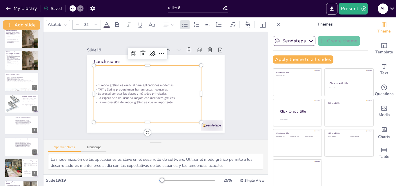
scroll to position [47, 0]
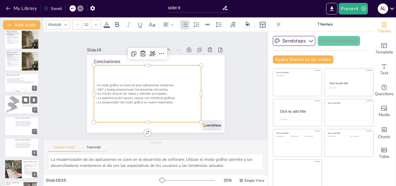
click at [15, 103] on div at bounding box center [13, 105] width 18 height 18
type textarea "La clase JFrame es similar a Frame en AWT, pero proporciona más funcionalidades…"
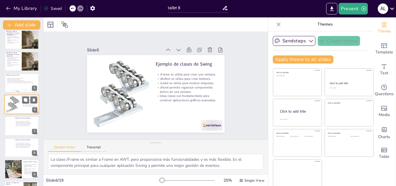
scroll to position [44, 0]
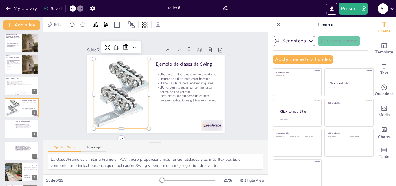
click at [101, 84] on div at bounding box center [121, 75] width 95 height 95
click at [131, 46] on icon at bounding box center [135, 42] width 8 height 8
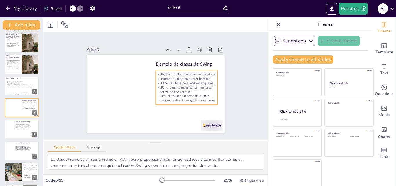
click at [157, 86] on p "JPanel permite organizar componentes dentro de una ventana." at bounding box center [183, 101] width 60 height 33
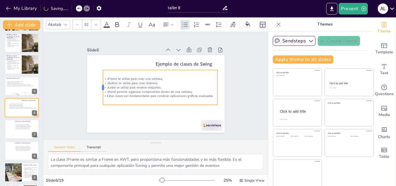
drag, startPoint x: 148, startPoint y: 85, endPoint x: 95, endPoint y: 85, distance: 52.8
click at [125, 38] on div at bounding box center [142, 32] width 35 height 12
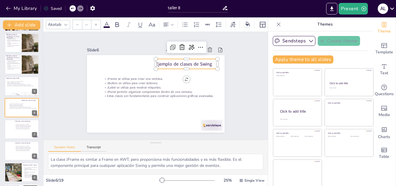
type input "48"
click at [180, 69] on p "Ejemplo de clases de Swing" at bounding box center [193, 94] width 46 height 50
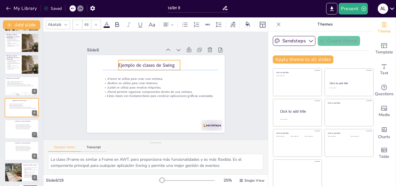
drag, startPoint x: 180, startPoint y: 64, endPoint x: 142, endPoint y: 63, distance: 37.4
click at [142, 98] on p "Ejemplo de clases de Swing" at bounding box center [158, 107] width 62 height 19
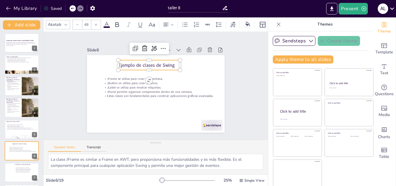
scroll to position [0, 0]
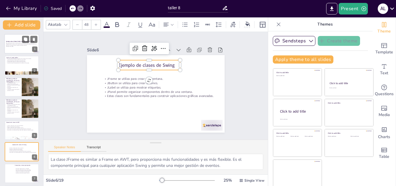
click at [23, 43] on p "Este presentación aborda el modo gráfico en [GEOGRAPHIC_DATA], incluyendo sus b…" at bounding box center [21, 44] width 31 height 3
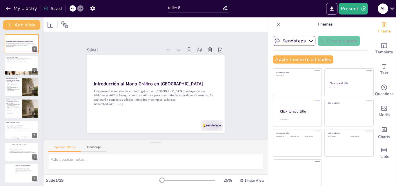
drag, startPoint x: 42, startPoint y: 46, endPoint x: 42, endPoint y: 38, distance: 7.8
click at [42, 38] on div "Add slide Introducción al Modo Gráfico en Java Este presentación aborda el modo…" at bounding box center [22, 101] width 44 height 169
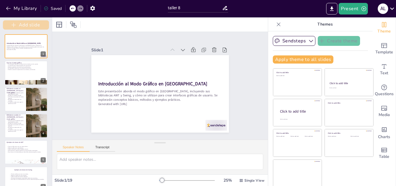
click at [11, 25] on icon "button" at bounding box center [14, 25] width 6 height 6
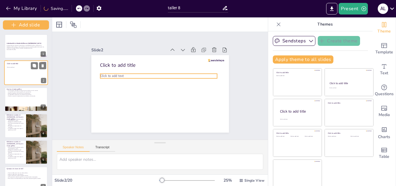
click at [24, 67] on p "Click to add text" at bounding box center [25, 66] width 37 height 1
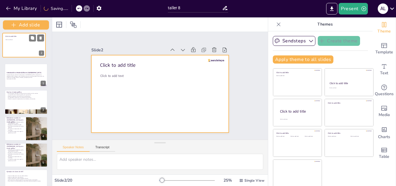
drag, startPoint x: 21, startPoint y: 71, endPoint x: 19, endPoint y: 44, distance: 27.9
click at [19, 43] on div at bounding box center [24, 45] width 43 height 24
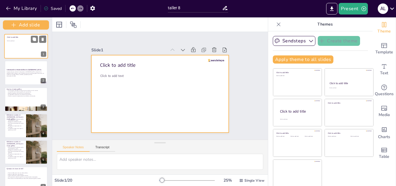
click at [22, 44] on div at bounding box center [26, 46] width 44 height 25
click at [125, 77] on div at bounding box center [155, 93] width 157 height 144
click at [129, 82] on div at bounding box center [153, 90] width 136 height 158
click at [129, 82] on div at bounding box center [157, 93] width 155 height 116
click at [168, 82] on div at bounding box center [156, 93] width 157 height 127
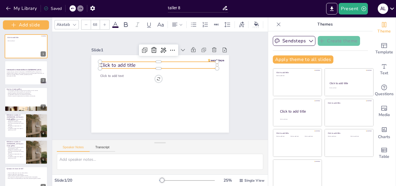
click at [132, 64] on p "Click to add title" at bounding box center [169, 67] width 105 height 65
click at [132, 64] on p "Click to add title" at bounding box center [167, 66] width 110 height 54
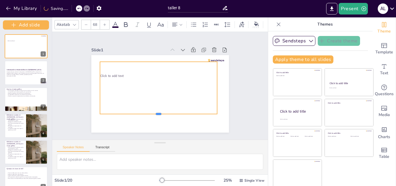
drag, startPoint x: 154, startPoint y: 67, endPoint x: 146, endPoint y: 113, distance: 46.1
click at [146, 113] on div at bounding box center [136, 105] width 82 height 90
drag, startPoint x: 154, startPoint y: 111, endPoint x: 153, endPoint y: 107, distance: 4.5
click at [153, 107] on p at bounding box center [142, 103] width 92 height 84
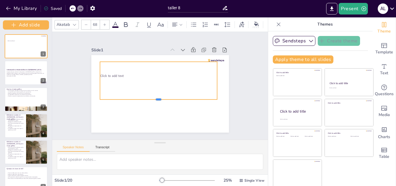
drag, startPoint x: 152, startPoint y: 113, endPoint x: 151, endPoint y: 97, distance: 15.4
click at [151, 97] on div at bounding box center [155, 101] width 116 height 29
click at [134, 71] on div at bounding box center [161, 80] width 122 height 82
click at [116, 68] on div at bounding box center [161, 80] width 122 height 82
click at [99, 68] on div at bounding box center [160, 79] width 123 height 71
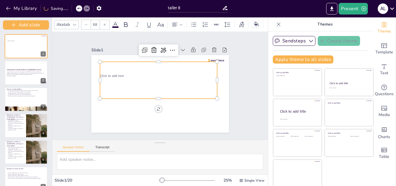
click at [100, 68] on div at bounding box center [161, 80] width 122 height 82
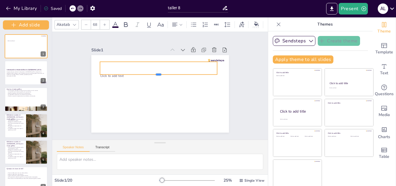
drag, startPoint x: 153, startPoint y: 97, endPoint x: 150, endPoint y: 75, distance: 23.1
click at [150, 75] on div at bounding box center [162, 77] width 109 height 52
click at [123, 64] on div at bounding box center [171, 72] width 96 height 88
click at [125, 74] on div at bounding box center [163, 77] width 104 height 63
click at [119, 68] on p at bounding box center [163, 71] width 114 height 43
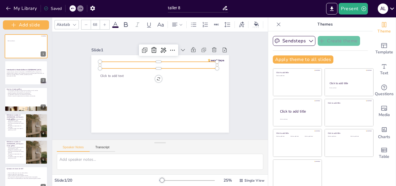
click at [76, 24] on icon at bounding box center [74, 24] width 5 height 5
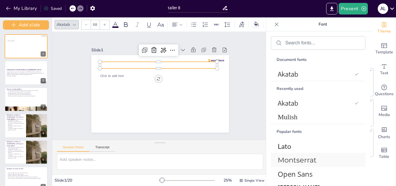
click at [318, 165] on div "Montserrat" at bounding box center [318, 160] width 95 height 14
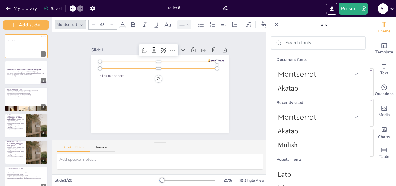
click at [190, 23] on icon at bounding box center [188, 25] width 4 height 4
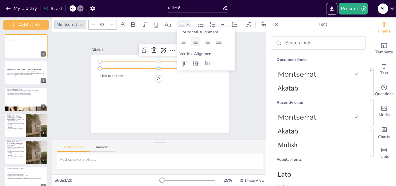
click at [198, 42] on icon at bounding box center [195, 42] width 5 height 4
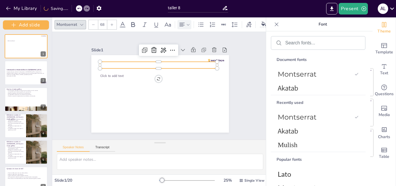
click at [110, 24] on icon at bounding box center [111, 24] width 3 height 3
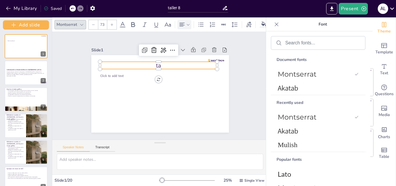
click at [111, 25] on div at bounding box center [111, 24] width 9 height 9
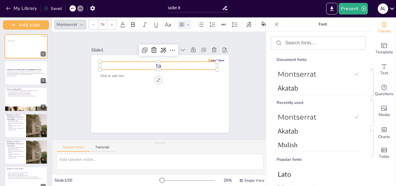
click at [111, 25] on div at bounding box center [111, 24] width 9 height 9
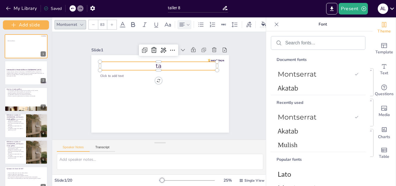
click at [111, 25] on div at bounding box center [111, 24] width 9 height 9
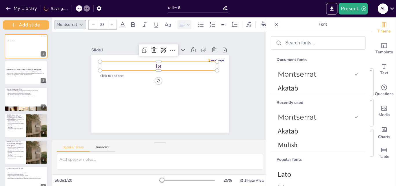
click at [111, 25] on div at bounding box center [111, 24] width 9 height 9
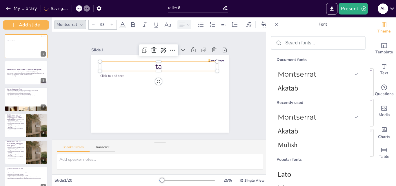
click at [111, 25] on div at bounding box center [111, 24] width 9 height 9
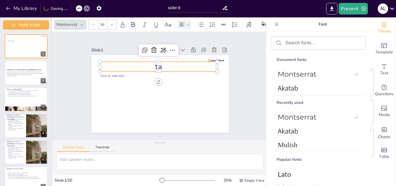
click at [111, 25] on div at bounding box center [111, 24] width 9 height 9
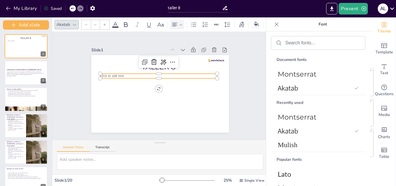
type input "45"
click at [149, 75] on p "Click to add text" at bounding box center [169, 81] width 41 height 113
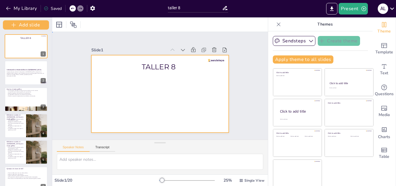
click at [152, 82] on div at bounding box center [164, 79] width 158 height 136
click at [124, 87] on div at bounding box center [152, 83] width 116 height 155
click at [124, 87] on div at bounding box center [162, 78] width 155 height 116
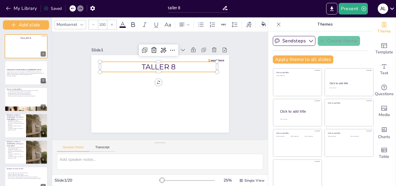
click at [176, 63] on p "TALLER 8" at bounding box center [166, 67] width 111 height 57
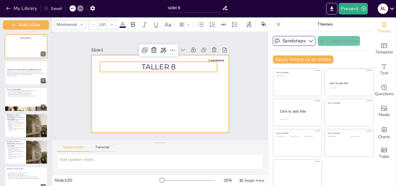
click at [156, 82] on div at bounding box center [155, 92] width 154 height 150
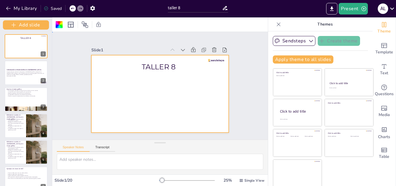
click at [106, 85] on div at bounding box center [156, 93] width 157 height 127
click at [195, 83] on div at bounding box center [153, 82] width 136 height 158
click at [132, 96] on div at bounding box center [164, 79] width 158 height 136
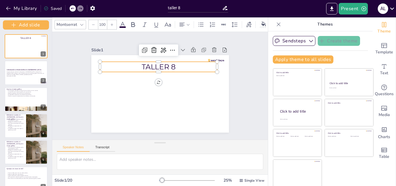
click at [153, 67] on p "TALLER 8" at bounding box center [162, 67] width 117 height 34
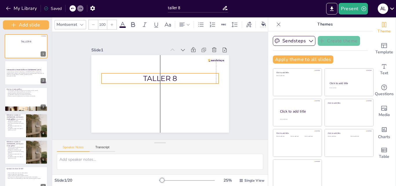
drag, startPoint x: 174, startPoint y: 64, endPoint x: 174, endPoint y: 76, distance: 11.6
click at [174, 76] on p "TALLER 8" at bounding box center [167, 88] width 46 height 115
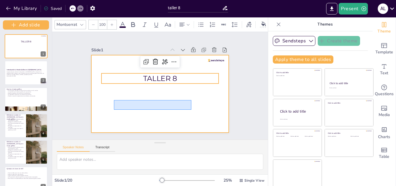
drag, startPoint x: 113, startPoint y: 100, endPoint x: 191, endPoint y: 110, distance: 79.6
click at [191, 110] on div at bounding box center [152, 88] width 116 height 155
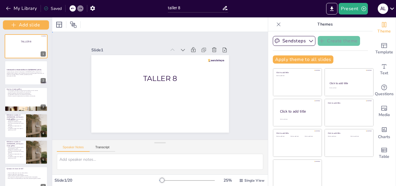
click at [167, 108] on div at bounding box center [164, 79] width 158 height 136
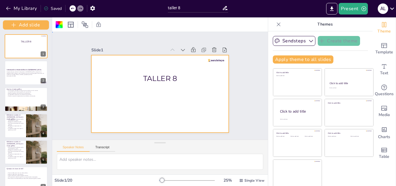
click at [151, 105] on div at bounding box center [152, 84] width 104 height 151
click at [26, 70] on strong "Introducción al Modo Gráfico en [GEOGRAPHIC_DATA]" at bounding box center [23, 70] width 35 height 2
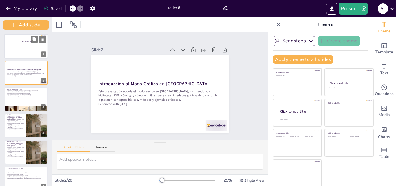
click at [24, 44] on div at bounding box center [26, 46] width 44 height 25
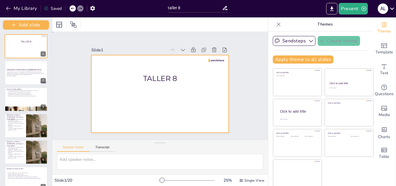
click at [136, 95] on div at bounding box center [156, 93] width 158 height 136
click at [63, 27] on div at bounding box center [59, 24] width 9 height 9
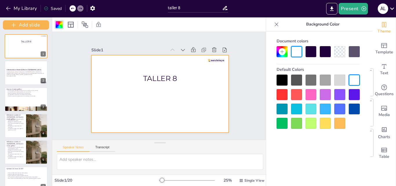
click at [292, 93] on div at bounding box center [296, 94] width 11 height 11
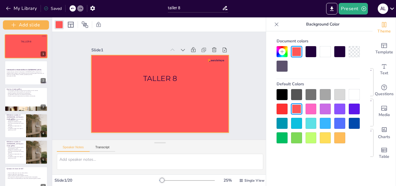
click at [308, 122] on div at bounding box center [311, 123] width 11 height 11
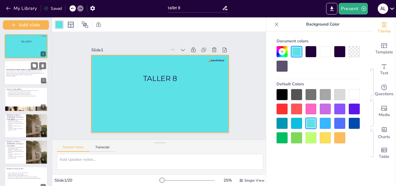
click at [28, 78] on div at bounding box center [26, 72] width 44 height 25
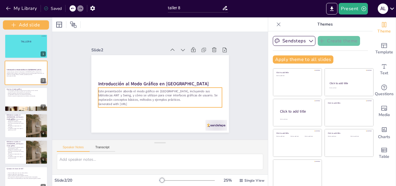
click at [131, 97] on p "Este presentación aborda el modo gráfico en [GEOGRAPHIC_DATA], incluyendo sus b…" at bounding box center [150, 84] width 38 height 124
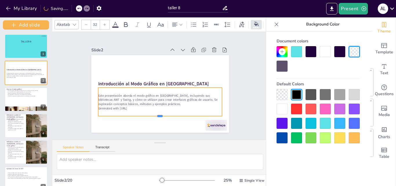
drag, startPoint x: 153, startPoint y: 105, endPoint x: 153, endPoint y: 114, distance: 8.7
click at [130, 114] on div at bounding box center [127, 86] width 5 height 124
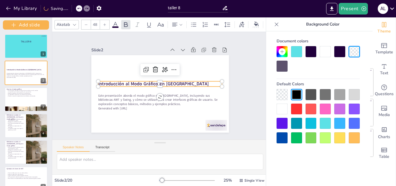
click at [113, 81] on strong "Introducción al Modo Gráfico en [GEOGRAPHIC_DATA]" at bounding box center [156, 80] width 86 height 79
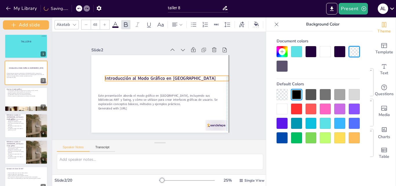
drag, startPoint x: 162, startPoint y: 82, endPoint x: 184, endPoint y: 75, distance: 22.7
click at [184, 75] on p "Introducción al Modo Gráfico en [GEOGRAPHIC_DATA]" at bounding box center [170, 84] width 104 height 78
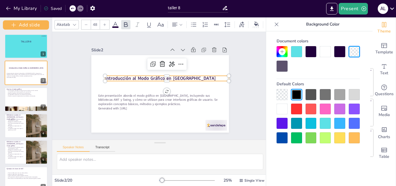
click at [106, 23] on icon at bounding box center [104, 24] width 3 height 3
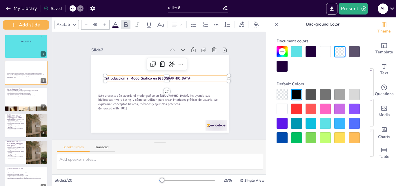
click at [106, 23] on icon at bounding box center [104, 24] width 3 height 3
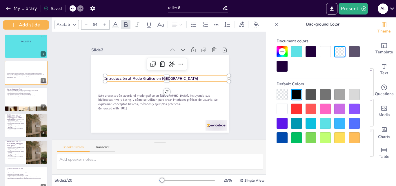
click at [106, 23] on icon at bounding box center [104, 24] width 3 height 3
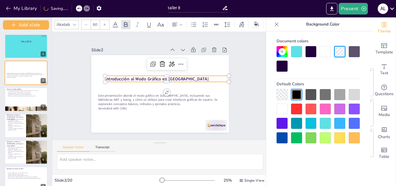
click at [106, 23] on icon at bounding box center [104, 24] width 3 height 3
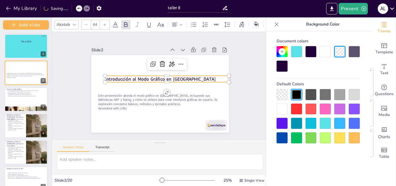
click at [106, 23] on icon at bounding box center [104, 24] width 3 height 3
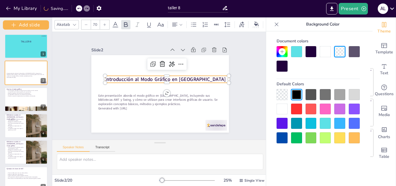
click at [106, 23] on icon at bounding box center [104, 24] width 3 height 3
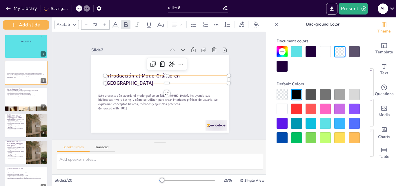
click at [106, 23] on icon at bounding box center [104, 24] width 3 height 3
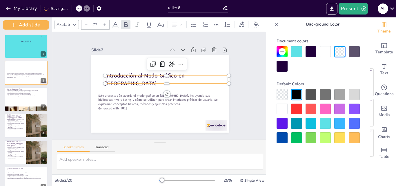
click at [106, 23] on icon at bounding box center [104, 24] width 3 height 3
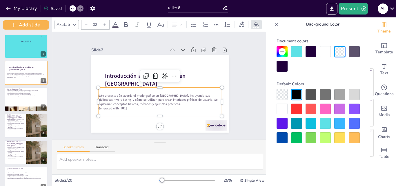
click at [139, 108] on p "Generated with [URL]" at bounding box center [139, 94] width 54 height 115
click at [106, 23] on icon at bounding box center [104, 24] width 3 height 3
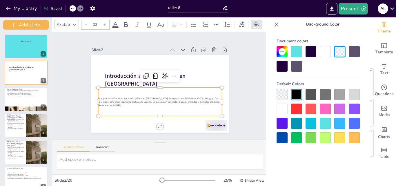
click at [106, 23] on icon at bounding box center [104, 24] width 3 height 3
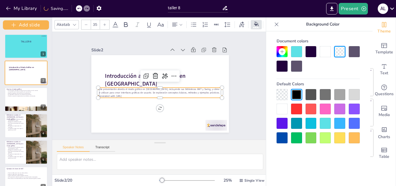
click at [106, 23] on icon at bounding box center [104, 24] width 3 height 3
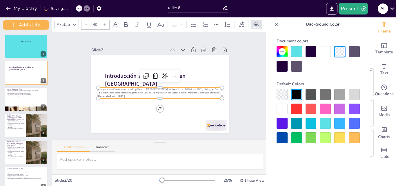
click at [106, 23] on icon at bounding box center [104, 24] width 3 height 3
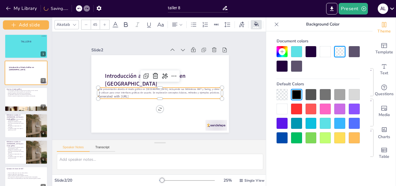
click at [106, 23] on icon at bounding box center [104, 24] width 3 height 3
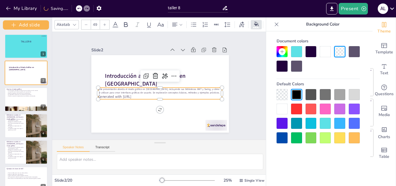
click at [106, 23] on icon at bounding box center [104, 24] width 3 height 3
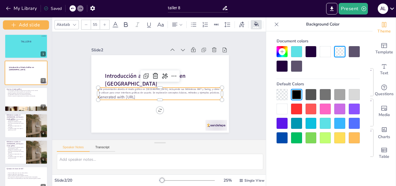
click at [97, 24] on input "55" at bounding box center [95, 24] width 8 height 9
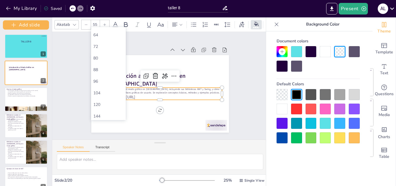
scroll to position [174, 0]
click at [102, 60] on div "80" at bounding box center [108, 56] width 35 height 12
type input "80"
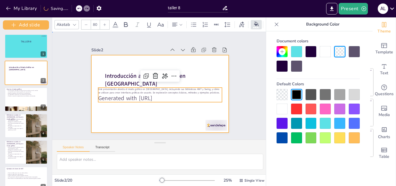
click at [140, 110] on div at bounding box center [154, 91] width 150 height 154
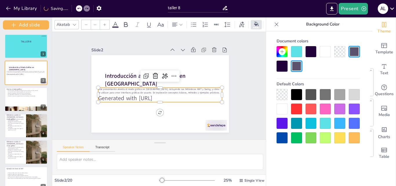
click at [153, 86] on p "Este presentación aborda el modo gráfico en [GEOGRAPHIC_DATA], incluyendo sus b…" at bounding box center [156, 89] width 88 height 97
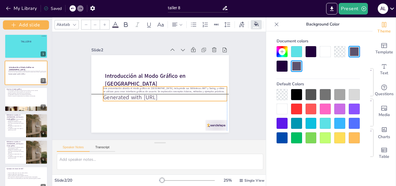
click at [135, 88] on p "Este presentación aborda el modo gráfico en [GEOGRAPHIC_DATA], incluyendo sus b…" at bounding box center [157, 92] width 45 height 120
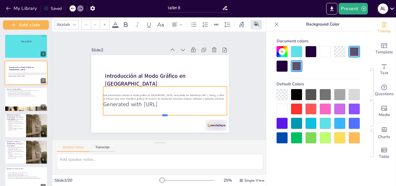
drag, startPoint x: 160, startPoint y: 100, endPoint x: 161, endPoint y: 114, distance: 14.2
click at [153, 114] on div at bounding box center [131, 100] width 43 height 119
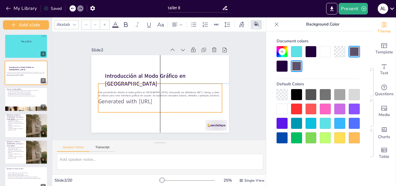
drag, startPoint x: 110, startPoint y: 91, endPoint x: 107, endPoint y: 89, distance: 3.3
click at [106, 89] on p "Este presentación aborda el modo gráfico en [GEOGRAPHIC_DATA], incluyendo sus b…" at bounding box center [156, 93] width 111 height 68
click at [149, 49] on icon at bounding box center [145, 51] width 8 height 8
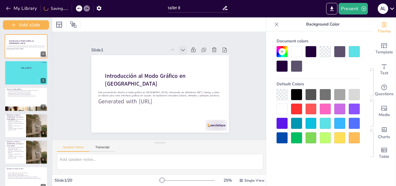
click at [187, 112] on icon at bounding box center [190, 115] width 7 height 7
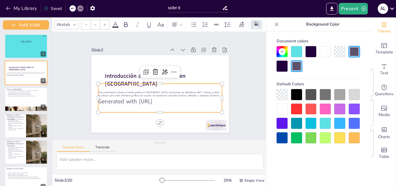
click at [178, 100] on p "Generated with [URL]" at bounding box center [150, 98] width 105 height 79
click at [72, 10] on icon at bounding box center [72, 8] width 3 height 3
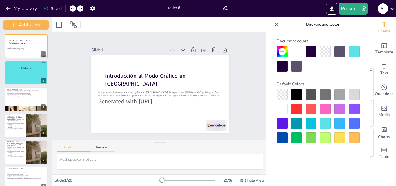
click at [72, 10] on icon at bounding box center [72, 8] width 3 height 3
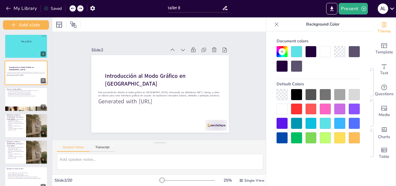
click at [72, 10] on icon at bounding box center [72, 8] width 3 height 3
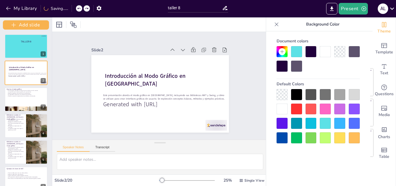
click at [72, 10] on div "My Library Saving......" at bounding box center [52, 8] width 104 height 10
click at [78, 10] on div at bounding box center [80, 8] width 6 height 6
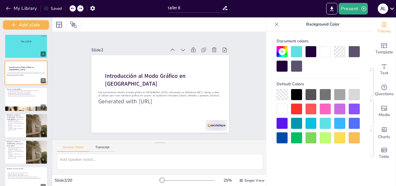
click at [73, 8] on icon at bounding box center [72, 8] width 3 height 3
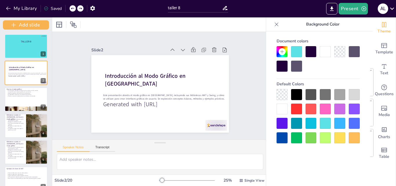
click at [73, 8] on icon at bounding box center [72, 8] width 3 height 3
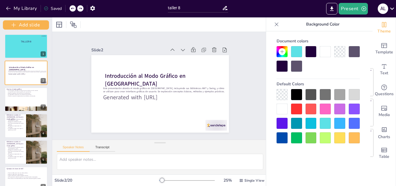
click at [73, 8] on icon at bounding box center [72, 8] width 3 height 3
click at [73, 8] on div "My Library Saved" at bounding box center [49, 8] width 98 height 10
click at [73, 9] on icon at bounding box center [72, 8] width 3 height 3
click at [73, 9] on div "My Library Saving......" at bounding box center [52, 8] width 104 height 10
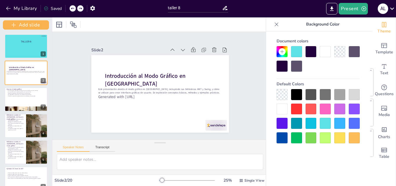
click at [72, 9] on icon at bounding box center [72, 8] width 3 height 3
click at [72, 9] on div "My Library Saved" at bounding box center [49, 8] width 98 height 10
click at [72, 9] on icon at bounding box center [72, 8] width 3 height 3
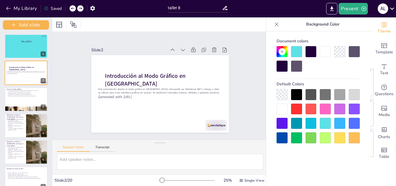
click at [72, 9] on icon at bounding box center [72, 8] width 3 height 3
click at [74, 8] on icon at bounding box center [72, 8] width 3 height 3
click at [74, 8] on div "My Library Saved" at bounding box center [49, 8] width 98 height 10
click at [74, 8] on icon at bounding box center [72, 8] width 3 height 3
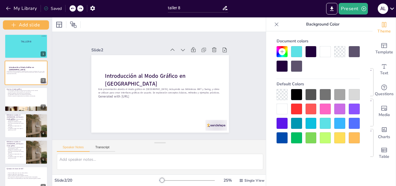
click at [74, 8] on icon at bounding box center [72, 8] width 3 height 3
click at [74, 8] on div "My Library Saving......" at bounding box center [52, 8] width 104 height 10
click at [74, 8] on icon at bounding box center [72, 8] width 3 height 3
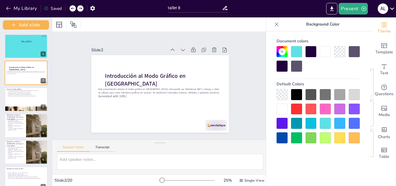
click at [74, 8] on icon at bounding box center [72, 8] width 3 height 3
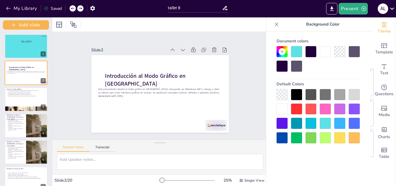
click at [74, 8] on div "My Library Saved" at bounding box center [49, 8] width 98 height 10
click at [74, 8] on div "My Library Saving......" at bounding box center [52, 8] width 104 height 10
click at [74, 8] on icon at bounding box center [72, 8] width 3 height 3
click at [74, 8] on div "My Library Saved" at bounding box center [49, 8] width 98 height 10
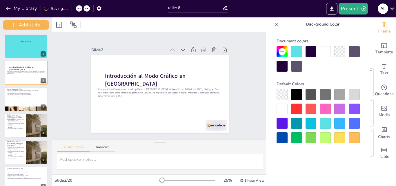
click at [74, 8] on div "My Library Saving......" at bounding box center [52, 8] width 104 height 10
click at [74, 8] on icon at bounding box center [72, 8] width 3 height 3
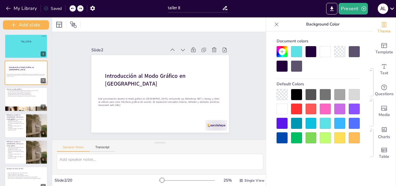
click at [74, 8] on icon at bounding box center [72, 8] width 3 height 3
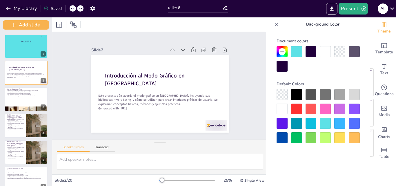
click at [74, 8] on icon at bounding box center [72, 8] width 3 height 3
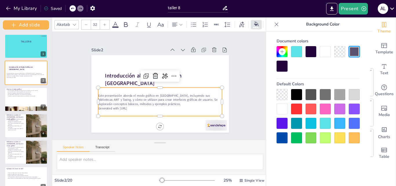
click at [155, 104] on p "Este presentación aborda el modo gráfico en [GEOGRAPHIC_DATA], incluyendo sus b…" at bounding box center [174, 83] width 38 height 124
drag, startPoint x: 216, startPoint y: 100, endPoint x: 208, endPoint y: 98, distance: 8.1
click at [177, 138] on div at bounding box center [162, 144] width 29 height 13
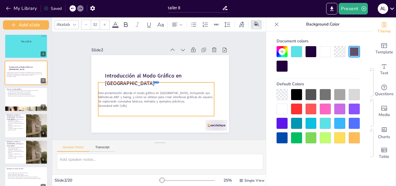
drag, startPoint x: 151, startPoint y: 85, endPoint x: 151, endPoint y: 80, distance: 5.2
click at [151, 80] on div at bounding box center [165, 90] width 115 height 29
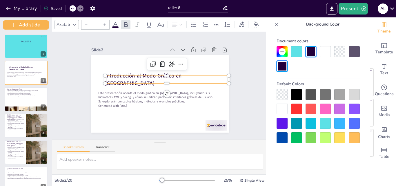
type input "74"
click at [202, 77] on p "Introducción al Modo Gráfico en [GEOGRAPHIC_DATA]" at bounding box center [157, 94] width 115 height 75
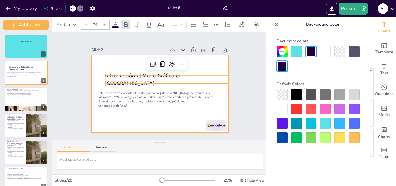
click at [188, 122] on div at bounding box center [154, 91] width 150 height 154
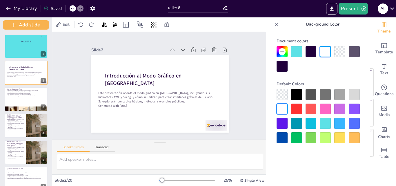
click at [296, 49] on div at bounding box center [296, 51] width 11 height 11
click at [296, 55] on div at bounding box center [296, 51] width 11 height 11
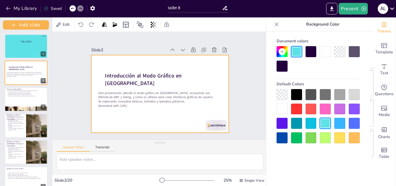
click at [214, 66] on div at bounding box center [165, 92] width 154 height 150
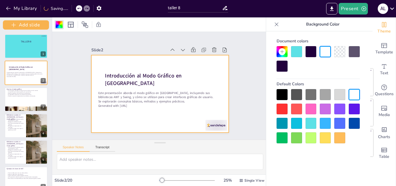
click at [294, 51] on div at bounding box center [296, 51] width 11 height 11
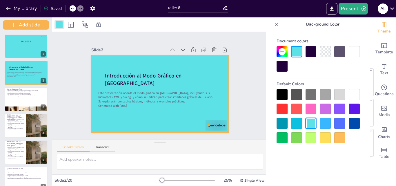
click at [344, 95] on div at bounding box center [339, 94] width 11 height 11
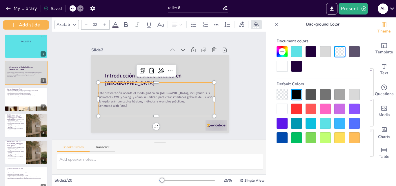
click at [190, 93] on p "Este presentación aborda el modo gráfico en [GEOGRAPHIC_DATA], incluyendo sus b…" at bounding box center [172, 84] width 59 height 111
click at [113, 23] on icon at bounding box center [115, 24] width 7 height 7
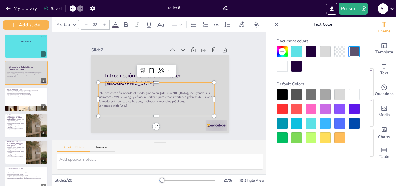
click at [117, 23] on icon at bounding box center [115, 25] width 5 height 6
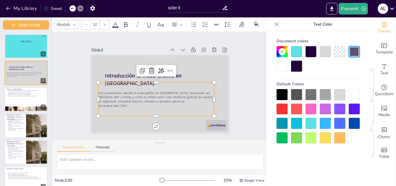
click at [117, 23] on icon at bounding box center [115, 25] width 5 height 6
click at [122, 24] on div at bounding box center [125, 24] width 9 height 9
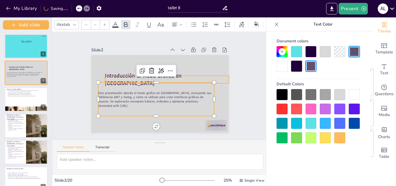
type input "74"
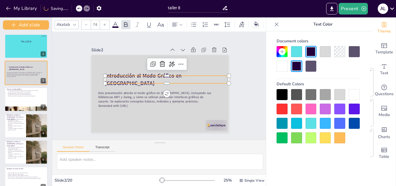
click at [195, 75] on p "Introducción al Modo Gráfico en [GEOGRAPHIC_DATA]" at bounding box center [163, 94] width 64 height 119
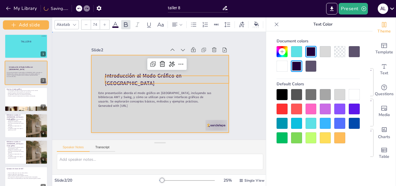
click at [201, 66] on div at bounding box center [162, 78] width 155 height 116
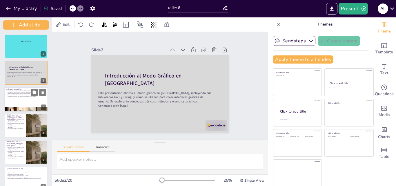
click at [25, 97] on div at bounding box center [26, 99] width 44 height 25
type textarea "El modo gráfico en Java transforma la manera en que los usuarios interactúan co…"
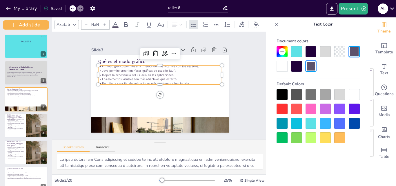
type input "32"
click at [122, 79] on p "Permite la creación de aplicaciones más modernas y funcionales." at bounding box center [160, 84] width 109 height 66
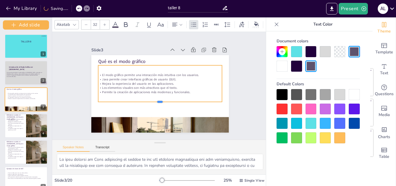
drag, startPoint x: 153, startPoint y: 84, endPoint x: 153, endPoint y: 100, distance: 16.8
click at [153, 102] on div at bounding box center [160, 104] width 124 height 5
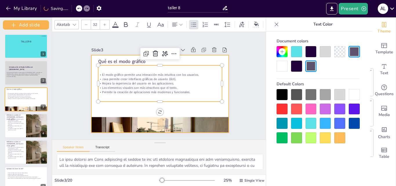
click at [191, 112] on div at bounding box center [156, 78] width 157 height 127
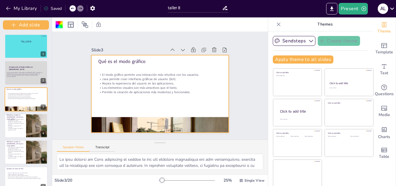
click at [62, 26] on div at bounding box center [59, 24] width 7 height 7
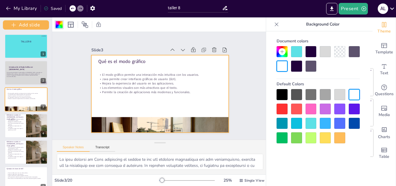
click at [325, 52] on div at bounding box center [325, 51] width 11 height 11
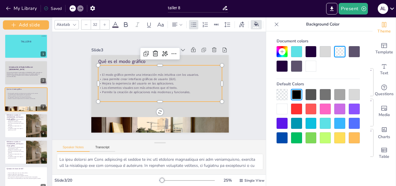
click at [164, 84] on p "Los elementos visuales son más atractivos que el texto." at bounding box center [158, 86] width 42 height 119
click at [126, 21] on icon at bounding box center [125, 24] width 7 height 7
click at [116, 26] on span at bounding box center [115, 26] width 6 height 1
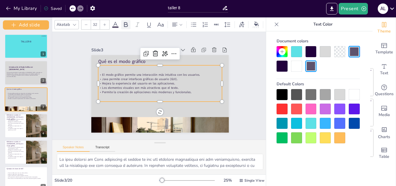
click at [126, 24] on icon at bounding box center [126, 24] width 4 height 5
click at [28, 120] on div at bounding box center [37, 125] width 22 height 27
type textarea "AWT es fundamental en la historia de Java, ya que sentó las bases para el desar…"
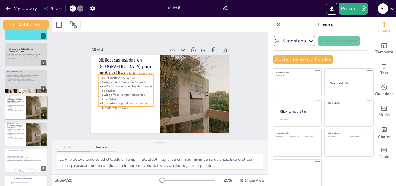
click at [116, 89] on p "AWT utiliza componentes del sistema operativo." at bounding box center [126, 92] width 56 height 14
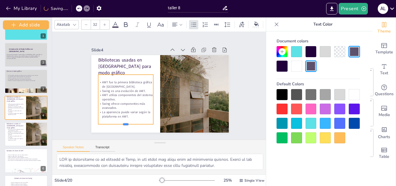
drag, startPoint x: 118, startPoint y: 105, endPoint x: 118, endPoint y: 123, distance: 17.7
click at [118, 122] on div at bounding box center [112, 108] width 52 height 27
click at [26, 132] on div at bounding box center [26, 134] width 44 height 25
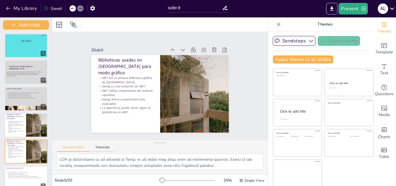
scroll to position [0, 0]
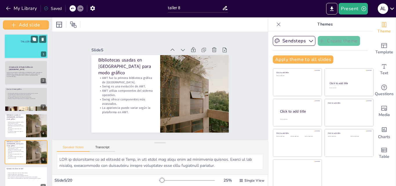
click at [31, 46] on div at bounding box center [26, 46] width 44 height 25
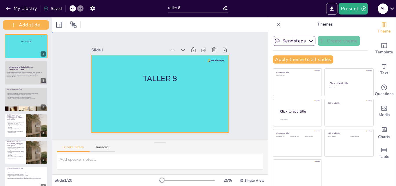
click at [143, 94] on div at bounding box center [154, 90] width 144 height 157
click at [308, 42] on icon "button" at bounding box center [311, 41] width 6 height 6
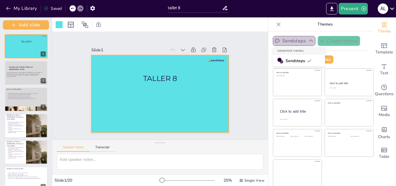
click at [308, 42] on icon "button" at bounding box center [311, 41] width 6 height 6
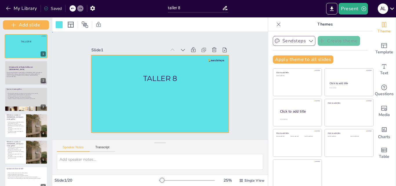
click at [168, 97] on div at bounding box center [155, 92] width 154 height 150
click at [32, 27] on button "Add slide" at bounding box center [26, 24] width 46 height 9
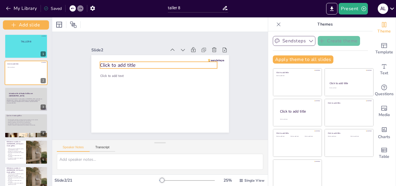
click at [133, 62] on p "Click to add title" at bounding box center [144, 99] width 75 height 99
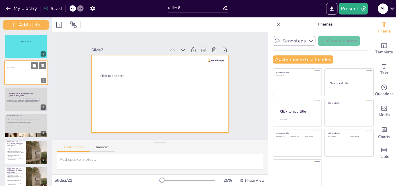
click at [31, 70] on div at bounding box center [26, 72] width 44 height 25
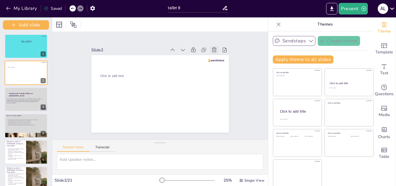
click at [211, 49] on icon at bounding box center [214, 50] width 6 height 6
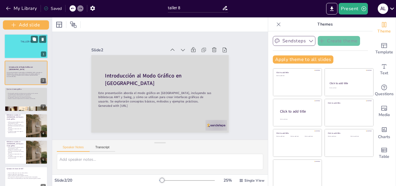
click at [32, 45] on div at bounding box center [26, 46] width 44 height 25
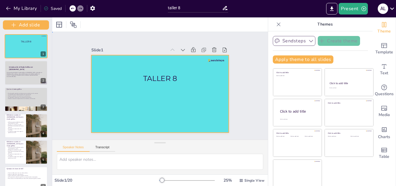
click at [155, 85] on div at bounding box center [160, 93] width 138 height 77
click at [58, 25] on div at bounding box center [59, 24] width 7 height 7
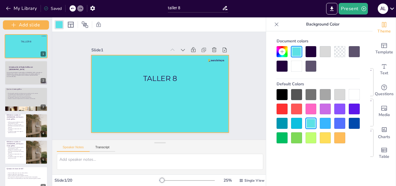
click at [323, 53] on div at bounding box center [325, 51] width 11 height 11
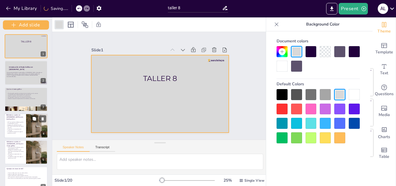
click at [30, 123] on div at bounding box center [37, 125] width 22 height 27
type textarea "AWT es fundamental en la historia de Java, ya que sentó las bases para el desar…"
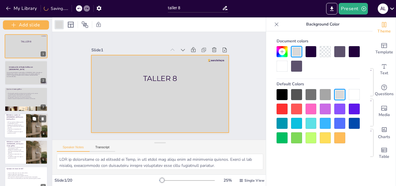
scroll to position [18, 0]
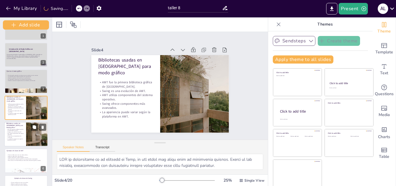
click at [20, 134] on p "AWT utiliza componentes del sistema operativo." at bounding box center [14, 134] width 17 height 3
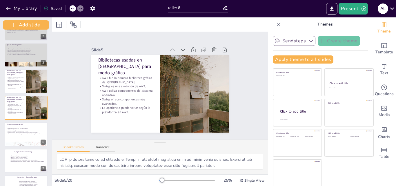
scroll to position [0, 0]
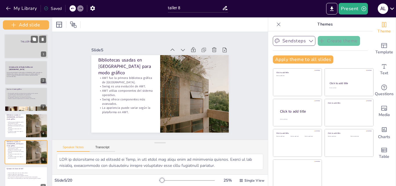
click at [26, 47] on div at bounding box center [26, 46] width 44 height 25
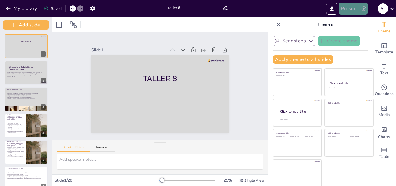
click at [364, 11] on icon "button" at bounding box center [364, 8] width 5 height 5
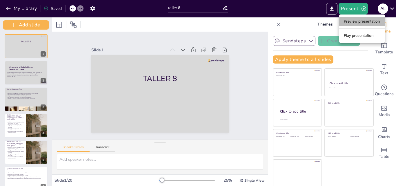
click at [365, 26] on li "Preview presentation" at bounding box center [362, 21] width 46 height 9
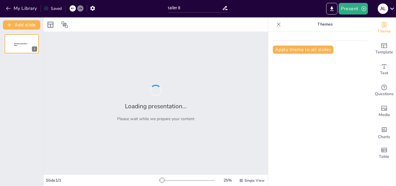
type input "taller 8"
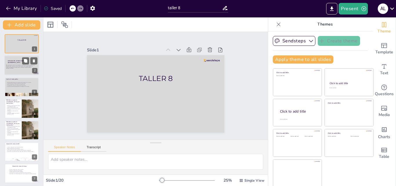
click at [21, 70] on div "Este presentación aborda el modo gráfico en Java, incluyendo sus bibliotecas AW…" at bounding box center [20, 67] width 29 height 9
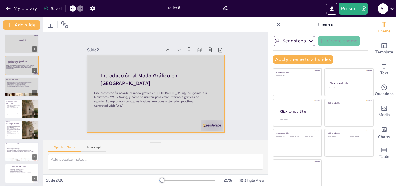
click at [159, 116] on div at bounding box center [156, 93] width 138 height 77
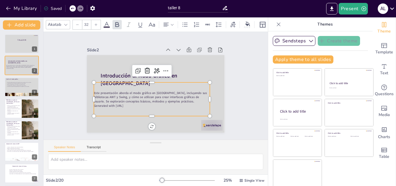
click at [138, 104] on p "Generated with [URL]" at bounding box center [152, 106] width 116 height 4
click at [135, 70] on icon at bounding box center [136, 71] width 3 height 3
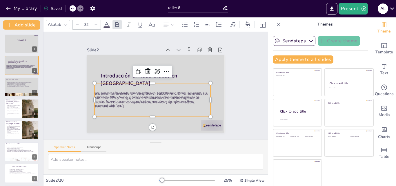
click at [144, 101] on span "Este presentación aborda el modo gráfico en Java, incluyendo sus bibliotecas AW…" at bounding box center [151, 97] width 113 height 13
type input "74"
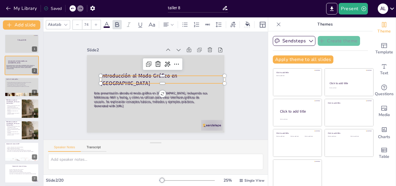
click at [116, 77] on strong "Introducción al Modo Gráfico en [GEOGRAPHIC_DATA]" at bounding box center [139, 79] width 77 height 15
click at [73, 10] on icon at bounding box center [72, 8] width 3 height 3
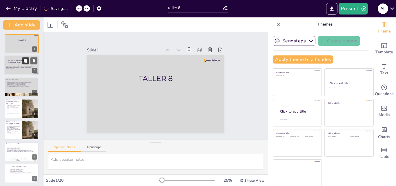
click at [25, 62] on icon at bounding box center [25, 60] width 3 height 3
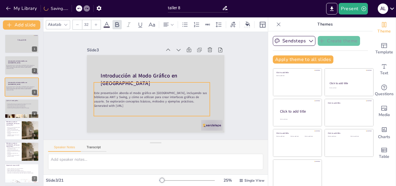
click at [129, 100] on span "Este presentación aborda el modo gráfico en Java, incluyendo sus bibliotecas AW…" at bounding box center [150, 97] width 113 height 13
drag, startPoint x: 92, startPoint y: 91, endPoint x: 96, endPoint y: 90, distance: 3.8
click at [96, 90] on span "Este presentación aborda el modo gráfico en Java, incluyendo sus bibliotecas AW…" at bounding box center [153, 97] width 114 height 23
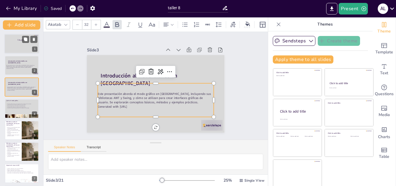
click at [14, 47] on div at bounding box center [21, 44] width 35 height 20
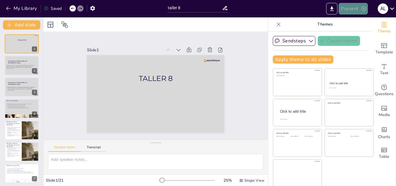
click at [362, 10] on icon "button" at bounding box center [364, 8] width 5 height 5
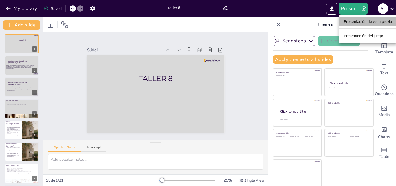
click at [361, 23] on font "Presentación de vista previa" at bounding box center [368, 21] width 48 height 4
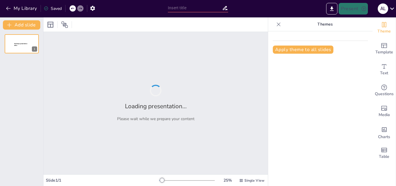
type input "taller 8"
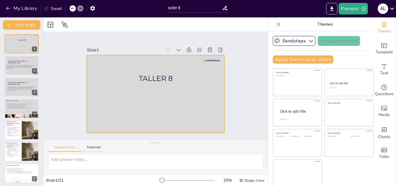
click at [214, 90] on div at bounding box center [153, 93] width 155 height 116
click at [17, 61] on span "Introducción al Modo Gráfico en [GEOGRAPHIC_DATA]" at bounding box center [17, 62] width 19 height 4
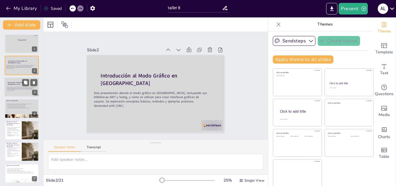
click at [13, 91] on div "Este presentación aborda el modo gráfico en [GEOGRAPHIC_DATA], incluyendo sus b…" at bounding box center [21, 88] width 29 height 9
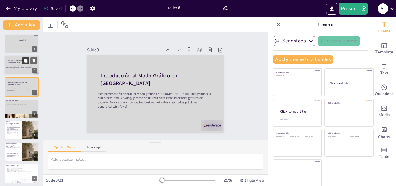
click at [26, 64] on button at bounding box center [25, 60] width 7 height 7
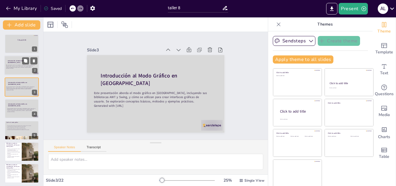
click at [14, 69] on div "Este presentación aborda el modo gráfico en [GEOGRAPHIC_DATA], incluyendo sus b…" at bounding box center [20, 67] width 29 height 9
click at [15, 79] on div at bounding box center [21, 87] width 35 height 20
click at [35, 82] on icon at bounding box center [34, 82] width 2 height 3
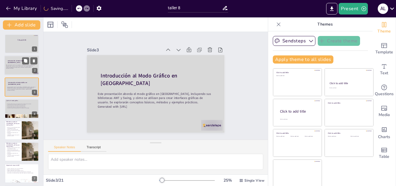
click at [17, 70] on div "Este presentación aborda el modo gráfico en [GEOGRAPHIC_DATA], incluyendo sus b…" at bounding box center [20, 67] width 29 height 9
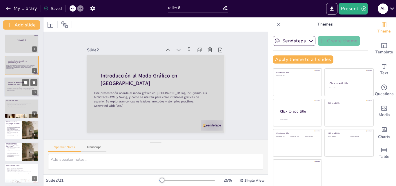
click at [19, 81] on div at bounding box center [21, 87] width 35 height 20
click at [34, 84] on icon at bounding box center [34, 82] width 2 height 3
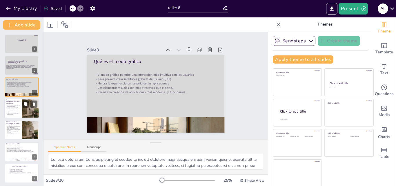
click at [14, 111] on p "Swing ofrece componentes más avanzados." at bounding box center [13, 112] width 14 height 2
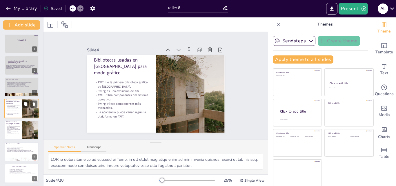
scroll to position [1, 0]
click at [16, 126] on p "AWT fue la primera biblioteca gráfica de [GEOGRAPHIC_DATA]." at bounding box center [13, 126] width 14 height 2
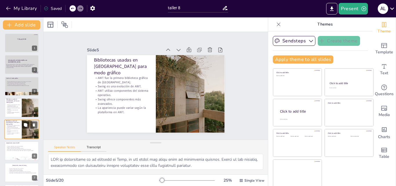
scroll to position [22, 0]
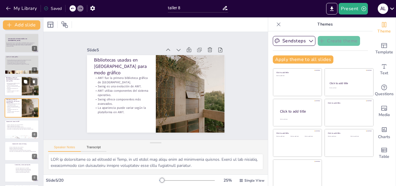
click at [16, 91] on p "La apariencia puede variar según la plataforma en AWT." at bounding box center [13, 91] width 14 height 2
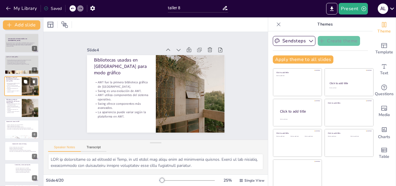
scroll to position [1, 0]
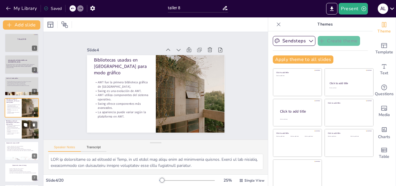
click at [19, 124] on div "AWT fue la primera biblioteca gráfica de [GEOGRAPHIC_DATA]. Swing es una evoluc…" at bounding box center [13, 129] width 14 height 10
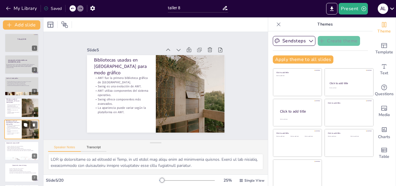
scroll to position [22, 0]
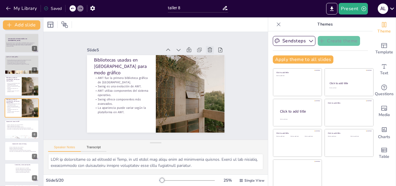
click at [218, 85] on icon at bounding box center [221, 88] width 6 height 6
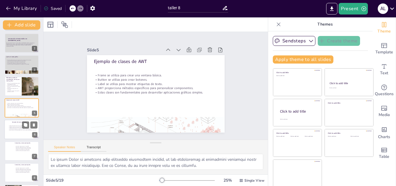
click at [17, 134] on div at bounding box center [21, 130] width 35 height 20
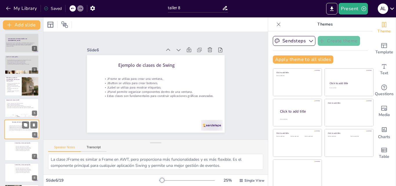
scroll to position [44, 0]
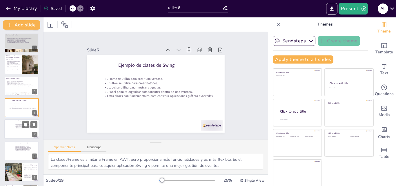
click at [15, 131] on div "Se utiliza 'import java.awt.*;' para AWT. Se utiliza 'import javax.swing.*;' pa…" at bounding box center [26, 127] width 23 height 10
type textarea "La importación de las bibliotecas adecuadas es el primer paso para desarrollar …"
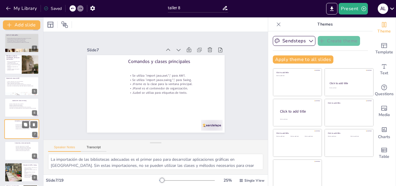
scroll to position [66, 0]
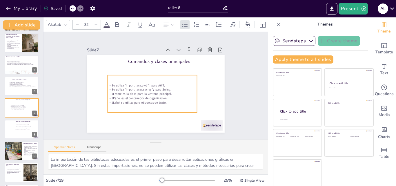
drag, startPoint x: 126, startPoint y: 85, endPoint x: 127, endPoint y: 95, distance: 9.6
click at [127, 95] on p "JPanel es el contenedor de organización." at bounding box center [145, 94] width 75 height 56
drag, startPoint x: 192, startPoint y: 91, endPoint x: 173, endPoint y: 95, distance: 19.3
click at [173, 95] on div at bounding box center [174, 103] width 19 height 36
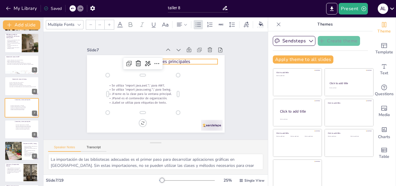
click at [165, 60] on p "Comandos y clases principales" at bounding box center [181, 71] width 84 height 42
type input "48"
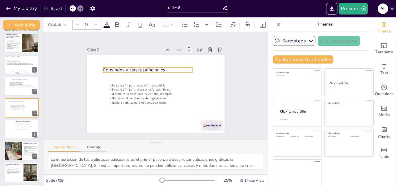
drag, startPoint x: 151, startPoint y: 61, endPoint x: 131, endPoint y: 68, distance: 21.3
click at [152, 68] on p "Comandos y clases principales" at bounding box center [173, 85] width 42 height 84
click at [231, 78] on div "Slide 1 TALLER 8 Slide 2 Introducción al Modo Gráfico en [GEOGRAPHIC_DATA] Este…" at bounding box center [155, 86] width 191 height 142
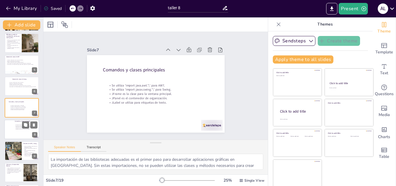
click at [25, 129] on p "JLabel se utiliza para etiquetas de texto." at bounding box center [26, 129] width 23 height 1
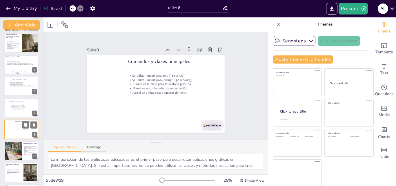
scroll to position [87, 0]
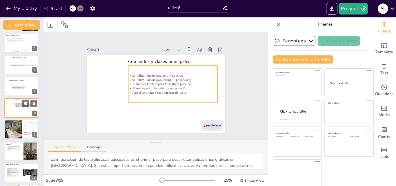
click at [23, 107] on p "JLabel se utiliza para etiquetas de texto." at bounding box center [26, 107] width 23 height 1
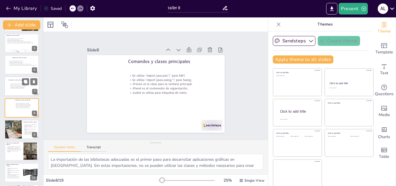
click at [11, 90] on div "Se utiliza 'import java.awt.*;' para AWT. Se utiliza 'import javax.swing.*;' pa…" at bounding box center [19, 87] width 18 height 10
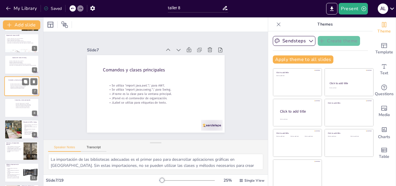
scroll to position [66, 0]
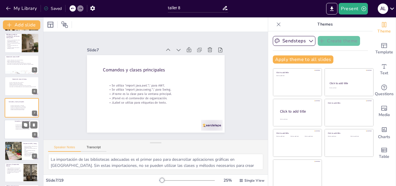
click at [24, 129] on p "JLabel se utiliza para etiquetas de texto." at bounding box center [26, 129] width 23 height 1
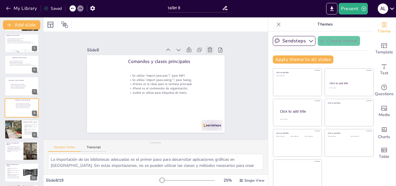
click at [216, 71] on icon at bounding box center [220, 75] width 8 height 8
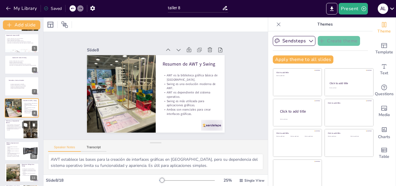
click at [15, 127] on p "setSize() define el tamaño de la ventana." at bounding box center [14, 127] width 16 height 1
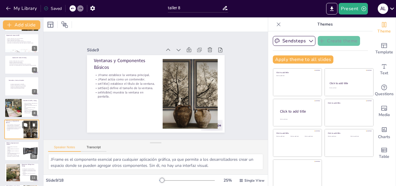
scroll to position [109, 0]
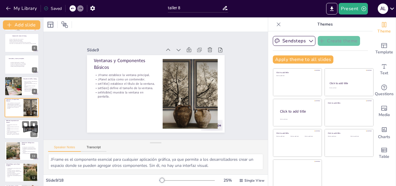
click at [13, 128] on p "setSize() establece el tamaño de la ventana." at bounding box center [13, 127] width 14 height 2
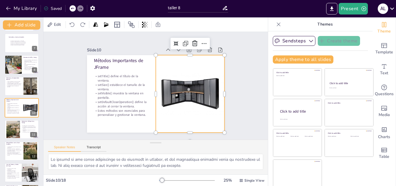
click at [190, 85] on div at bounding box center [159, 121] width 106 height 93
click at [200, 49] on icon at bounding box center [203, 52] width 6 height 7
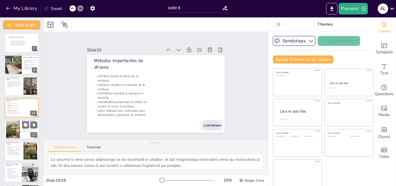
click at [21, 135] on div at bounding box center [21, 130] width 35 height 20
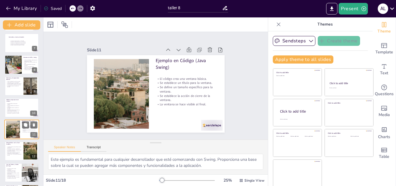
scroll to position [152, 0]
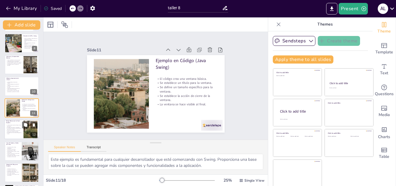
click at [16, 125] on p "La clase Graphics permite dibujar formas geométricas." at bounding box center [14, 126] width 16 height 2
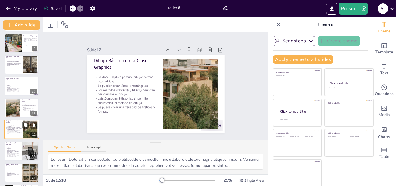
scroll to position [173, 0]
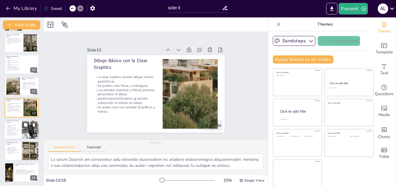
click at [18, 129] on p "setStroke() define el grosor y estilo de las líneas." at bounding box center [13, 130] width 14 height 2
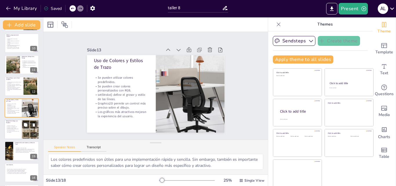
click at [13, 127] on p "Se dibuja un rectángulo azul." at bounding box center [13, 126] width 14 height 1
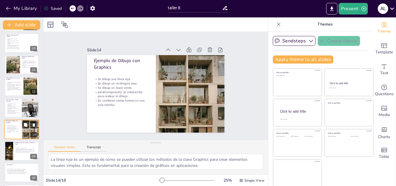
scroll to position [217, 0]
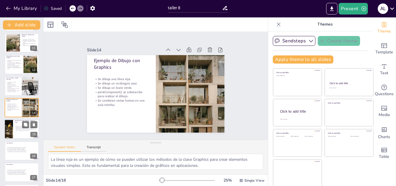
click at [10, 124] on div at bounding box center [9, 130] width 30 height 20
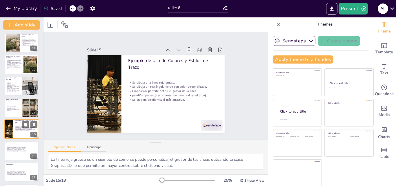
scroll to position [238, 0]
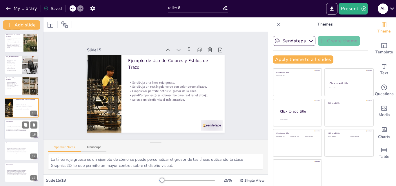
click at [25, 130] on p "La comprensión del modo gráfico se vuelve importante." at bounding box center [19, 130] width 26 height 1
type textarea "La modernización de las aplicaciones es clave en el desarrollo de software. Uti…"
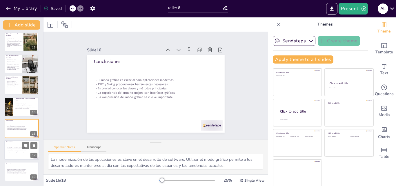
click at [8, 153] on div "El modo gráfico es esencial para aplicaciones modernas. AWT y Swing proporciona…" at bounding box center [19, 150] width 27 height 15
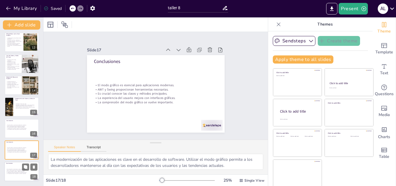
click at [14, 171] on p "Es crucial conocer las clases y métodos principales." at bounding box center [19, 171] width 27 height 1
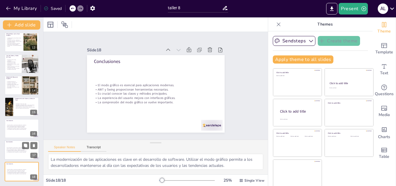
click at [15, 153] on p "La comprensión del modo gráfico se vuelve importante." at bounding box center [19, 152] width 27 height 1
click at [35, 145] on icon at bounding box center [34, 146] width 4 height 4
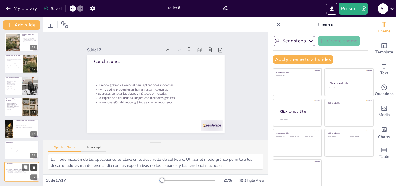
scroll to position [217, 0]
click at [18, 151] on p "La comprensión del modo gráfico se vuelve importante." at bounding box center [19, 151] width 26 height 1
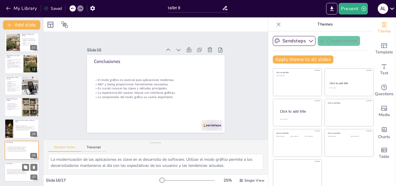
click at [17, 177] on div "El modo gráfico es esencial para aplicaciones modernas. AWT y Swing proporciona…" at bounding box center [19, 171] width 27 height 15
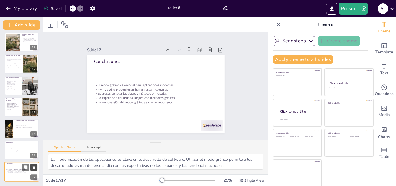
click at [35, 167] on icon at bounding box center [34, 167] width 2 height 3
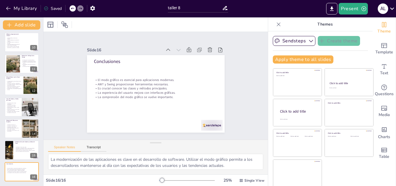
scroll to position [196, 0]
